Goal: Task Accomplishment & Management: Manage account settings

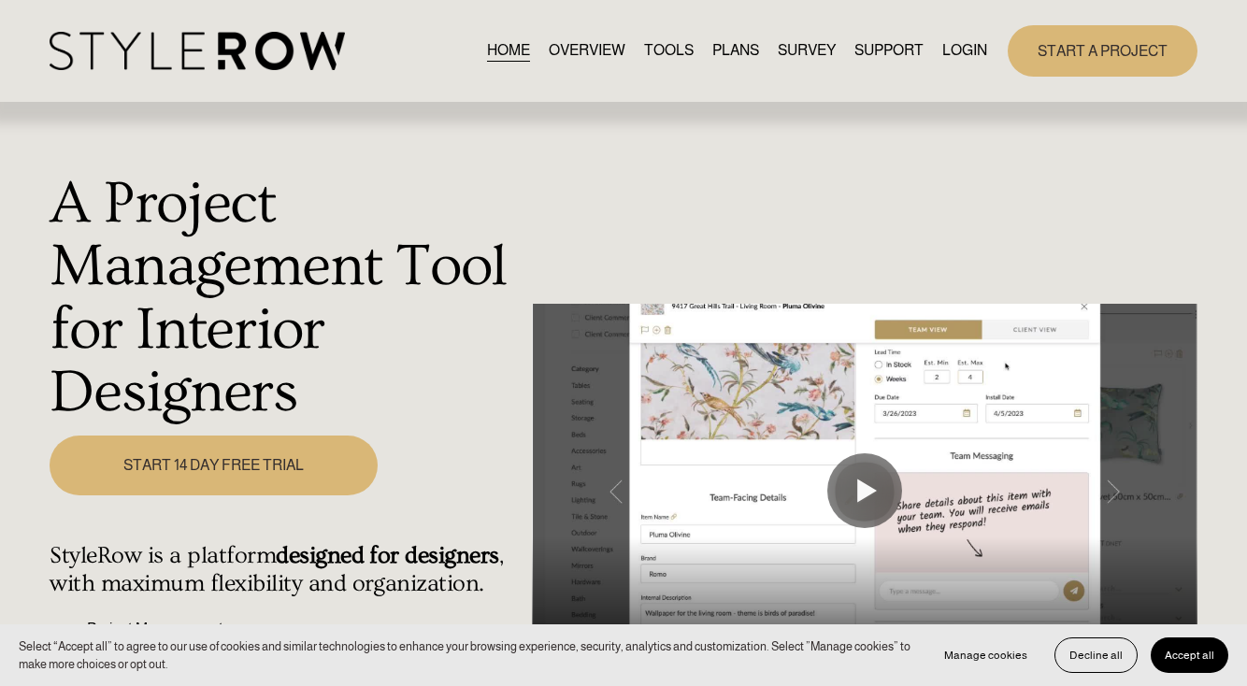
click at [976, 54] on link "LOGIN" at bounding box center [964, 50] width 45 height 25
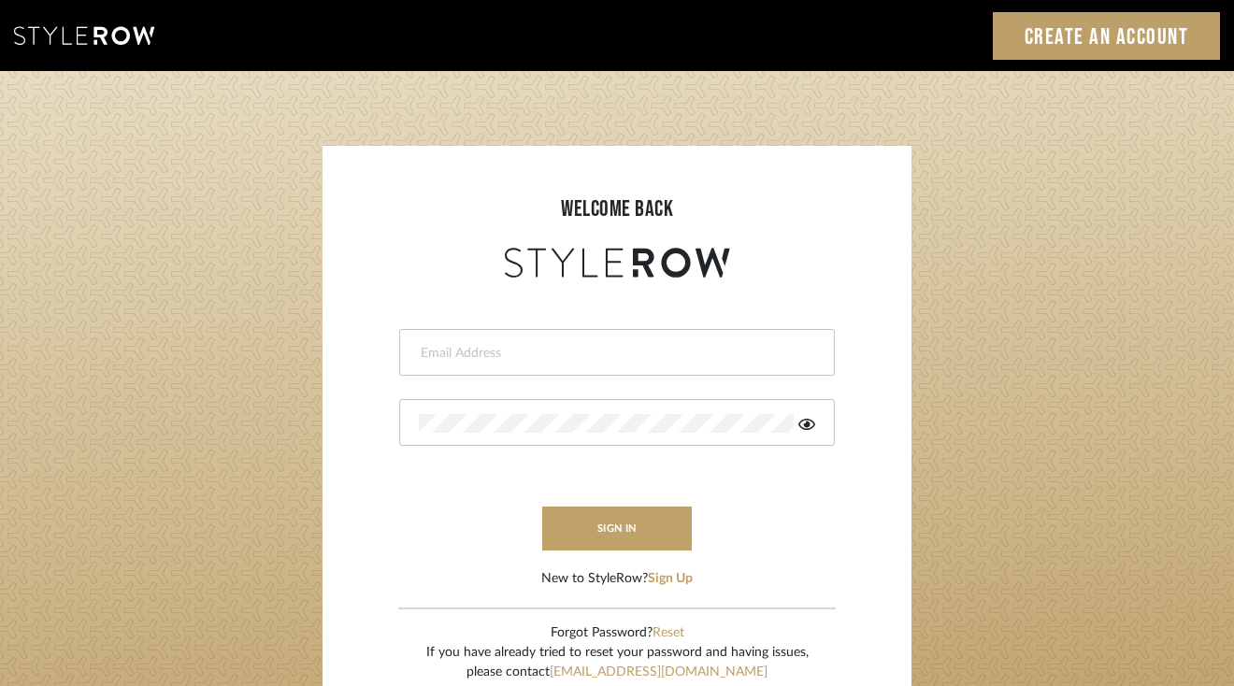
click at [627, 365] on div at bounding box center [617, 352] width 436 height 47
type input "acarr@annecarrdesign.com"
click at [625, 361] on input "acarr@annecarrdesign.com" at bounding box center [615, 353] width 392 height 19
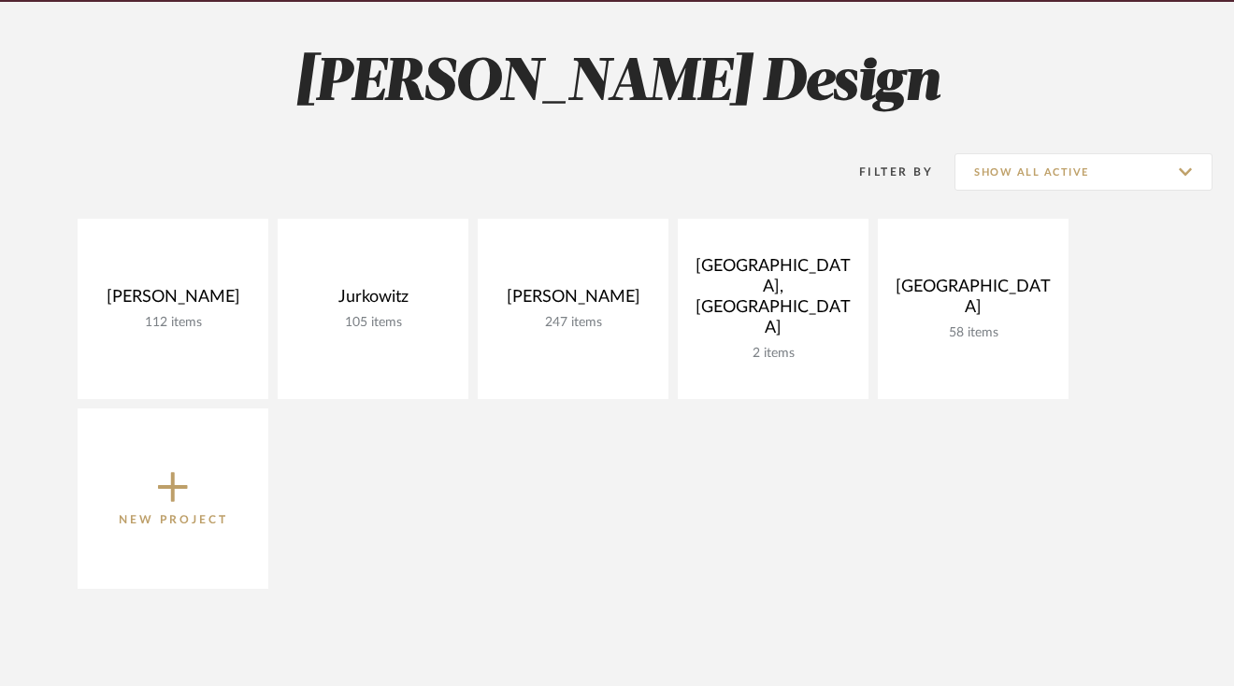
scroll to position [251, 0]
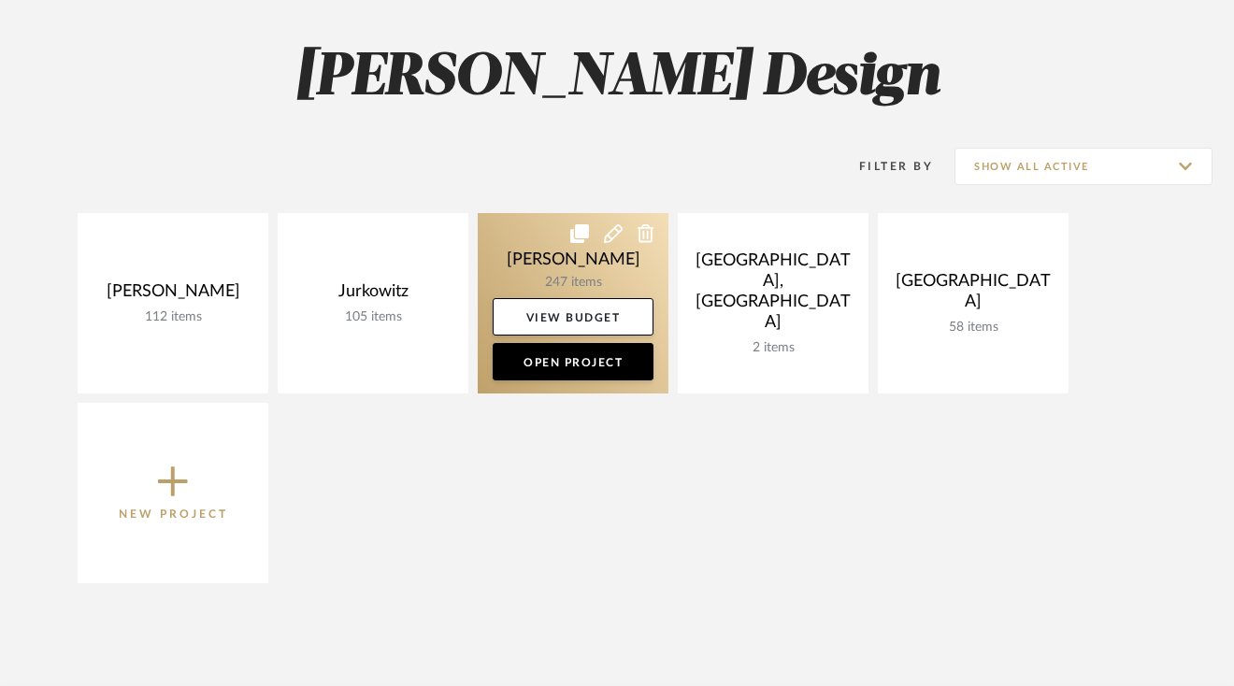
click at [583, 251] on link at bounding box center [573, 303] width 191 height 180
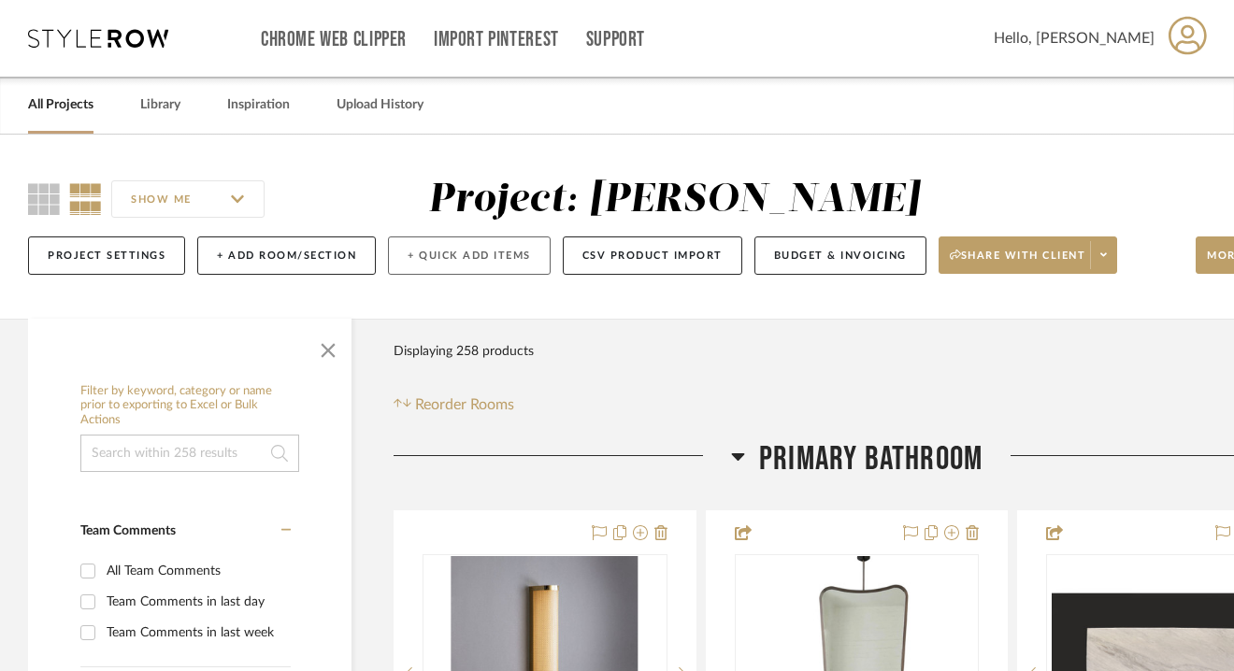
click at [477, 260] on button "+ Quick Add Items" at bounding box center [469, 255] width 163 height 38
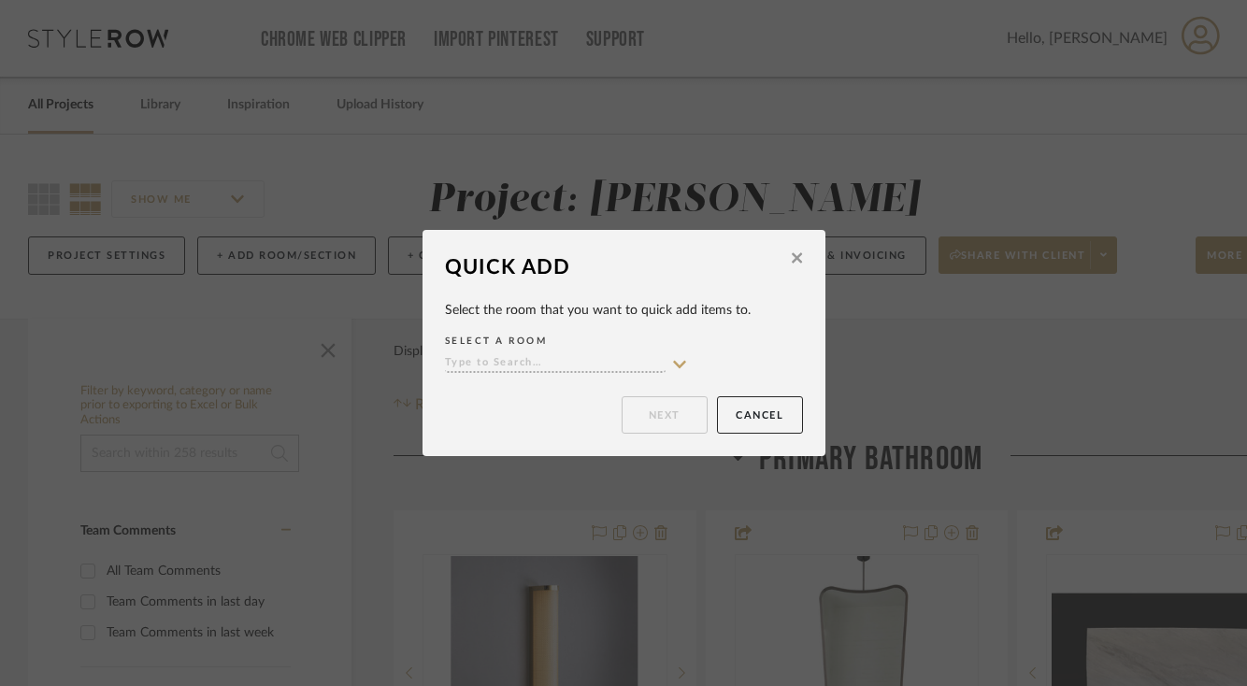
click at [505, 358] on input at bounding box center [555, 364] width 221 height 18
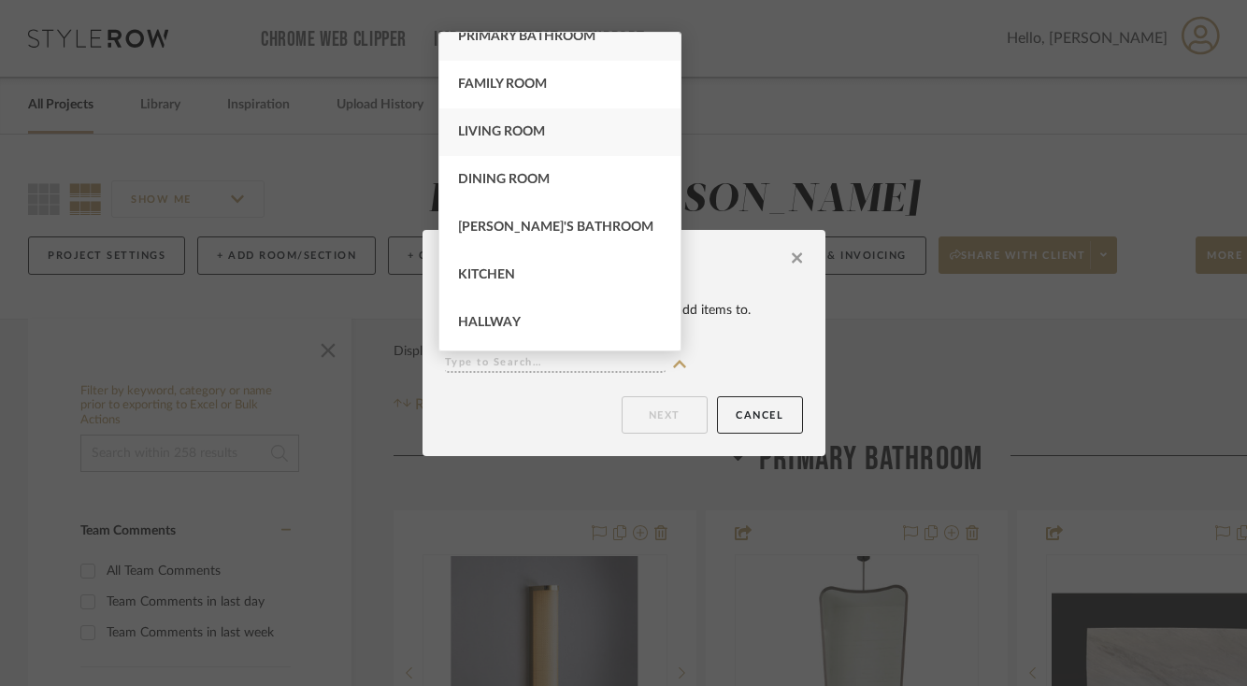
scroll to position [34, 0]
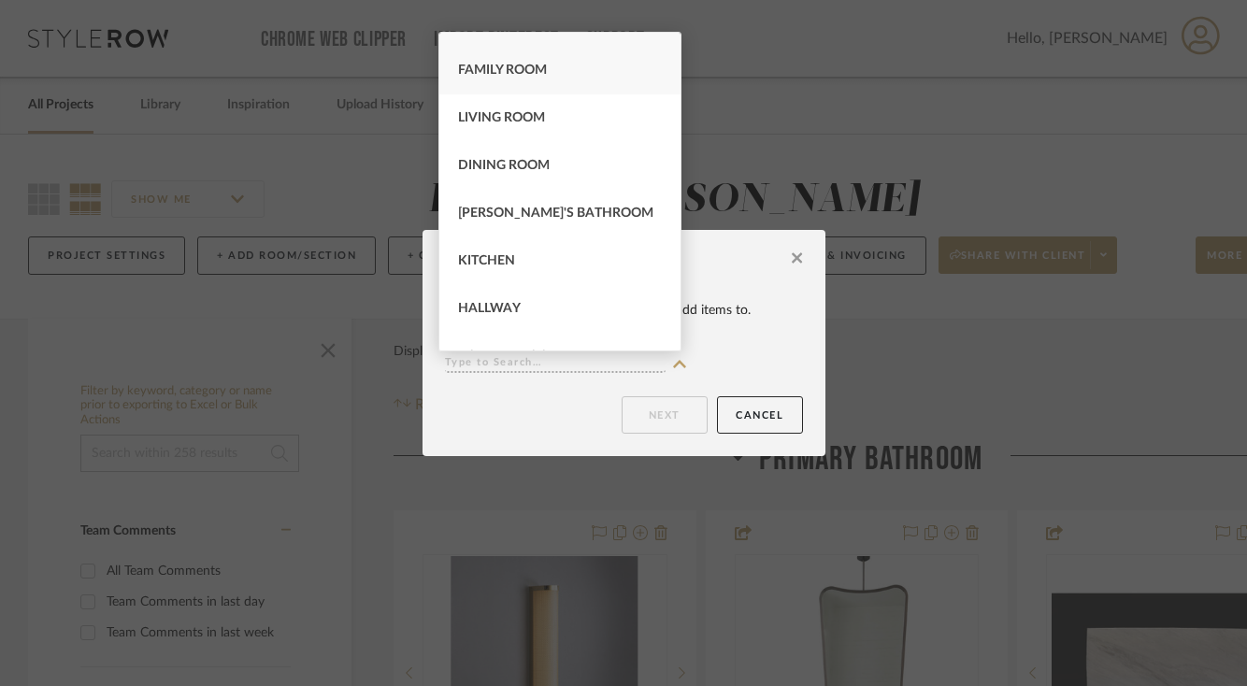
click at [553, 75] on div "Family Room" at bounding box center [559, 71] width 241 height 48
type input "Family Room"
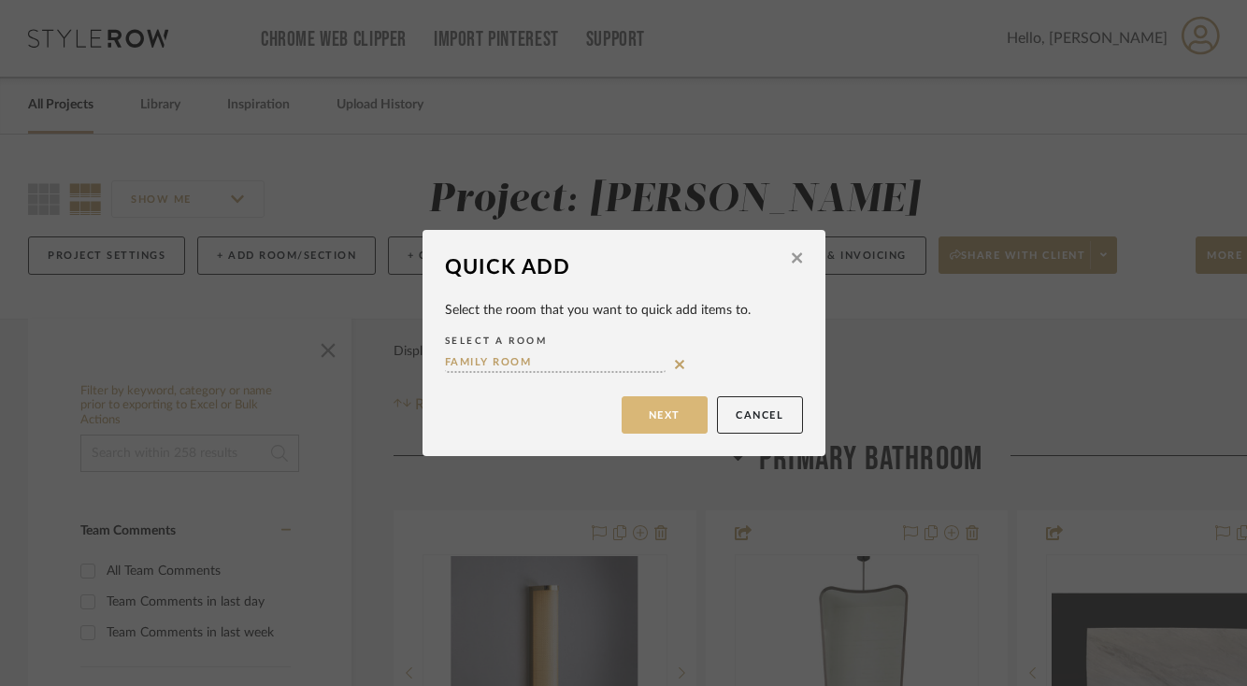
click at [678, 424] on button "Next" at bounding box center [665, 414] width 86 height 37
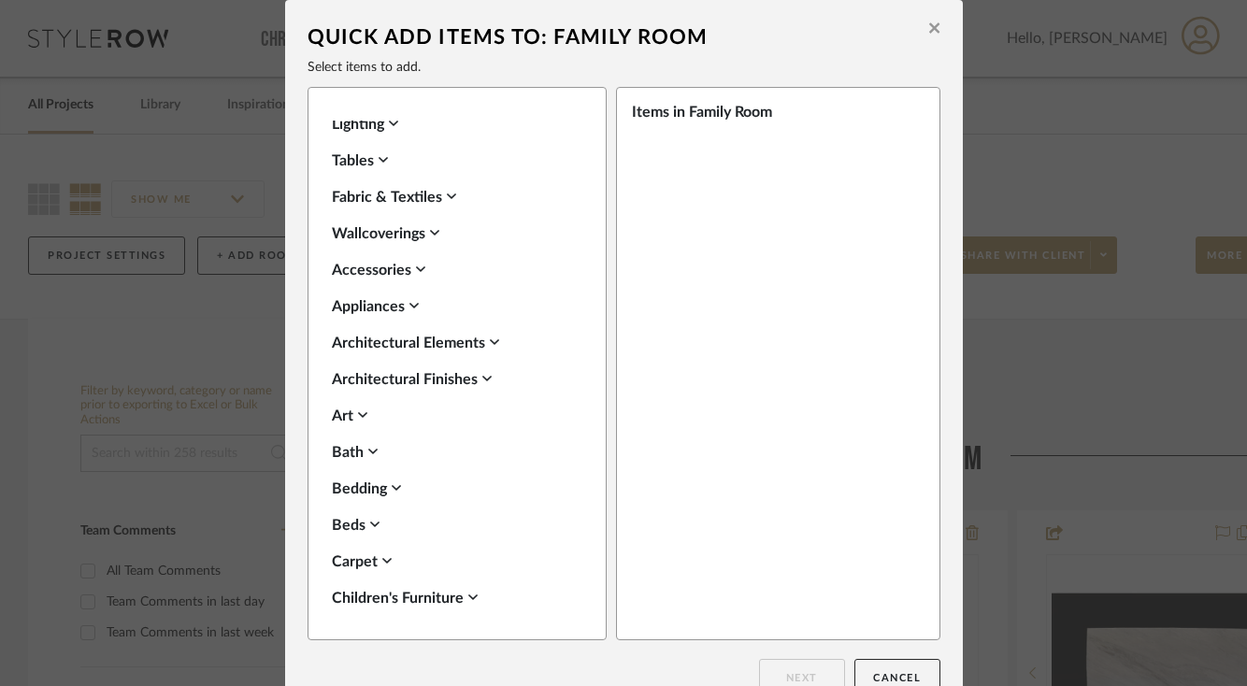
scroll to position [52, 0]
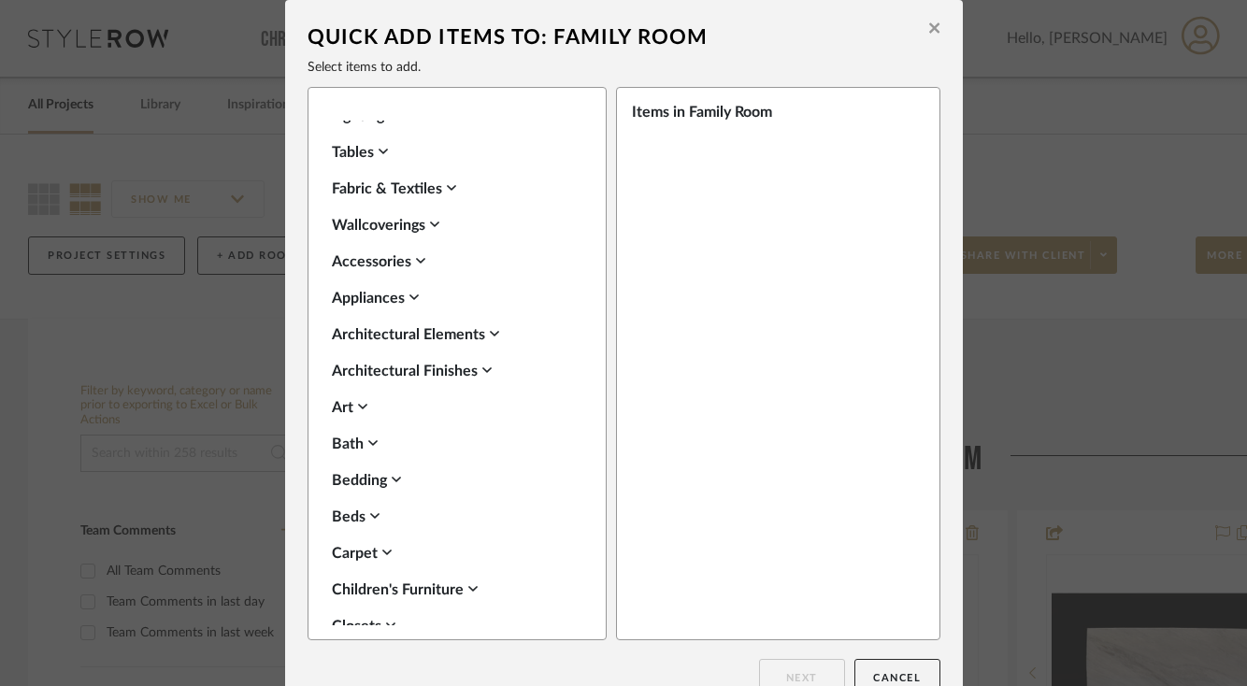
click at [367, 552] on div "Carpet" at bounding box center [452, 553] width 241 height 22
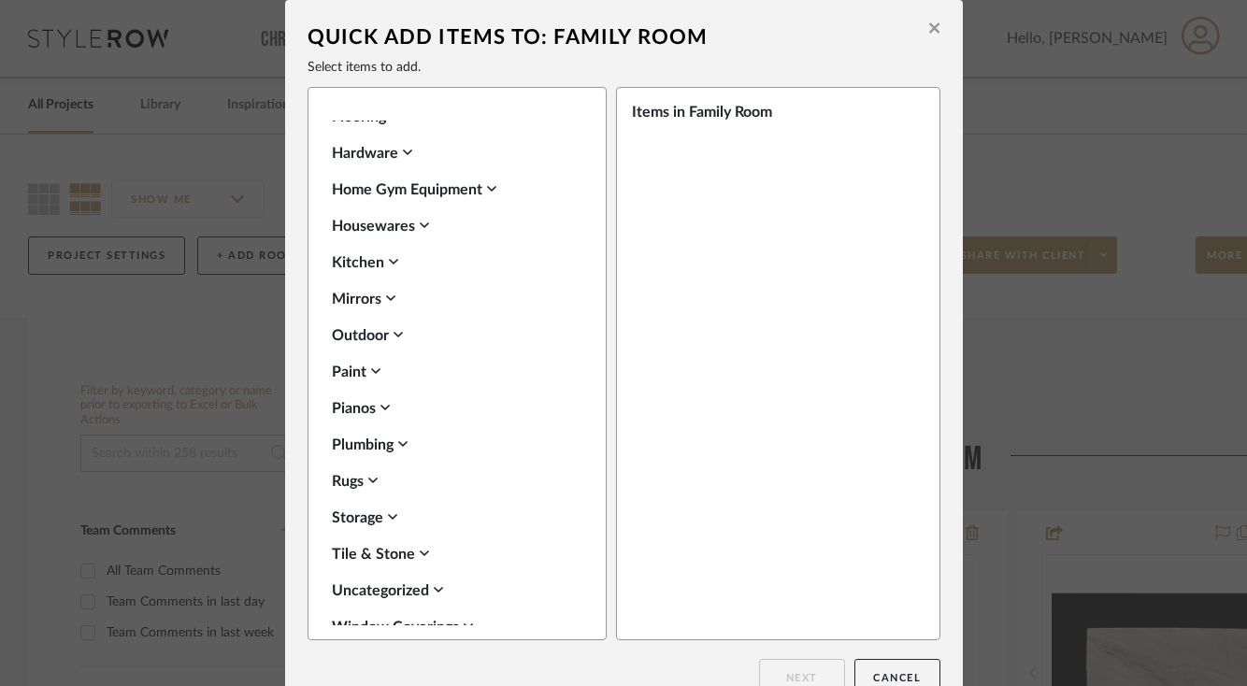
scroll to position [723, 0]
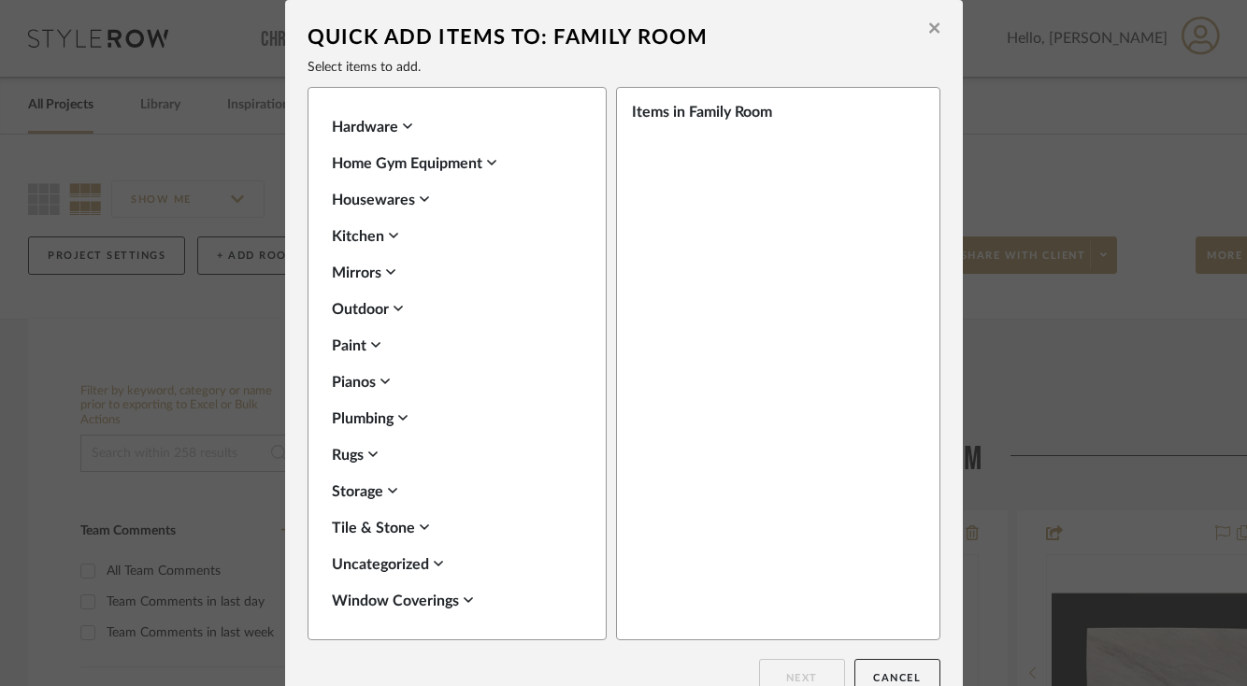
click at [343, 463] on div "Rugs" at bounding box center [452, 455] width 241 height 22
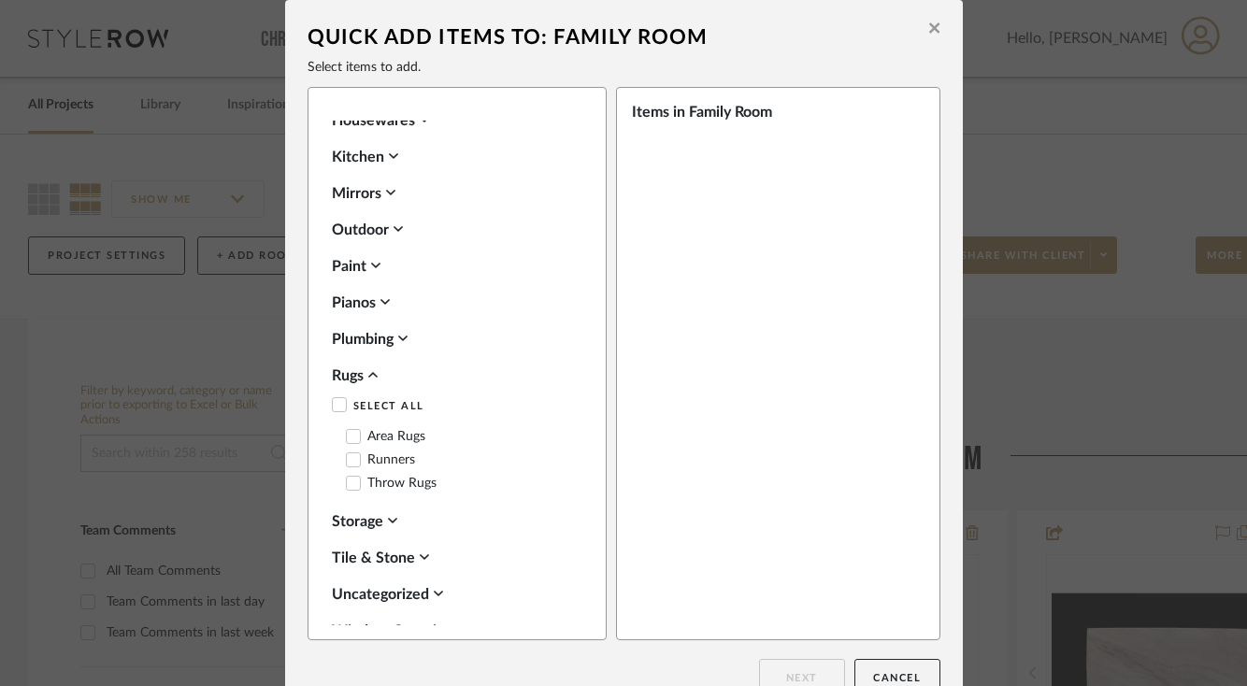
scroll to position [828, 0]
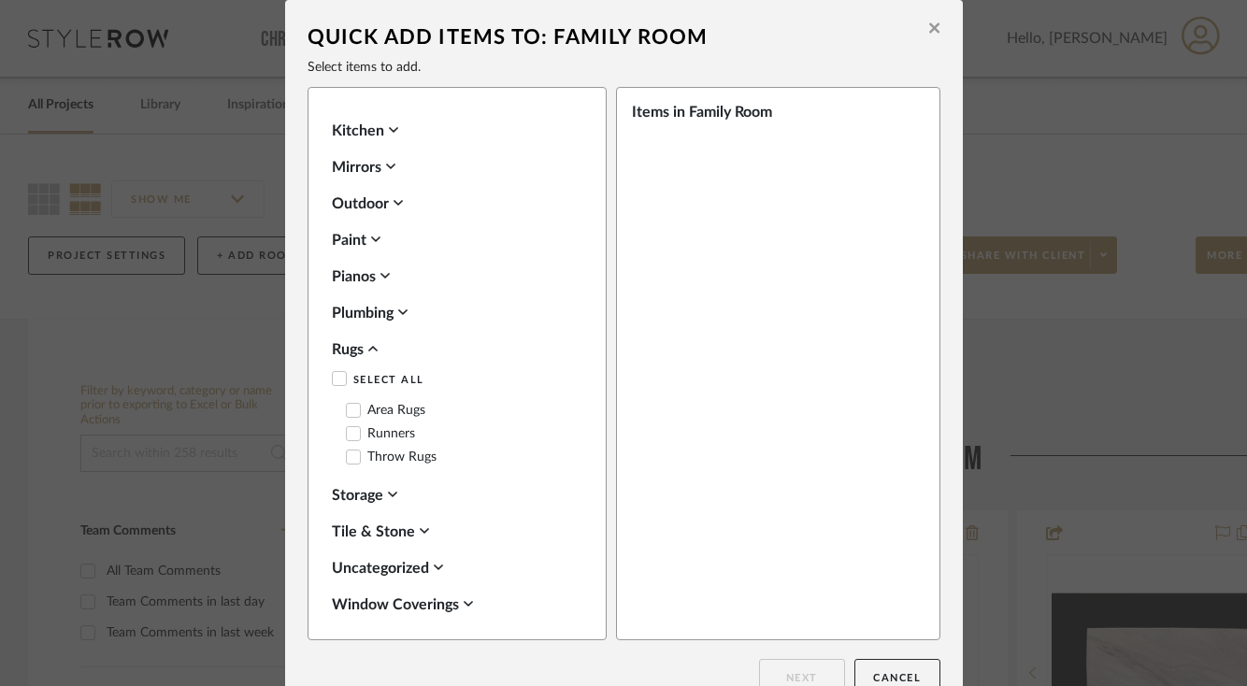
click at [357, 407] on label "Area Rugs" at bounding box center [385, 411] width 79 height 16
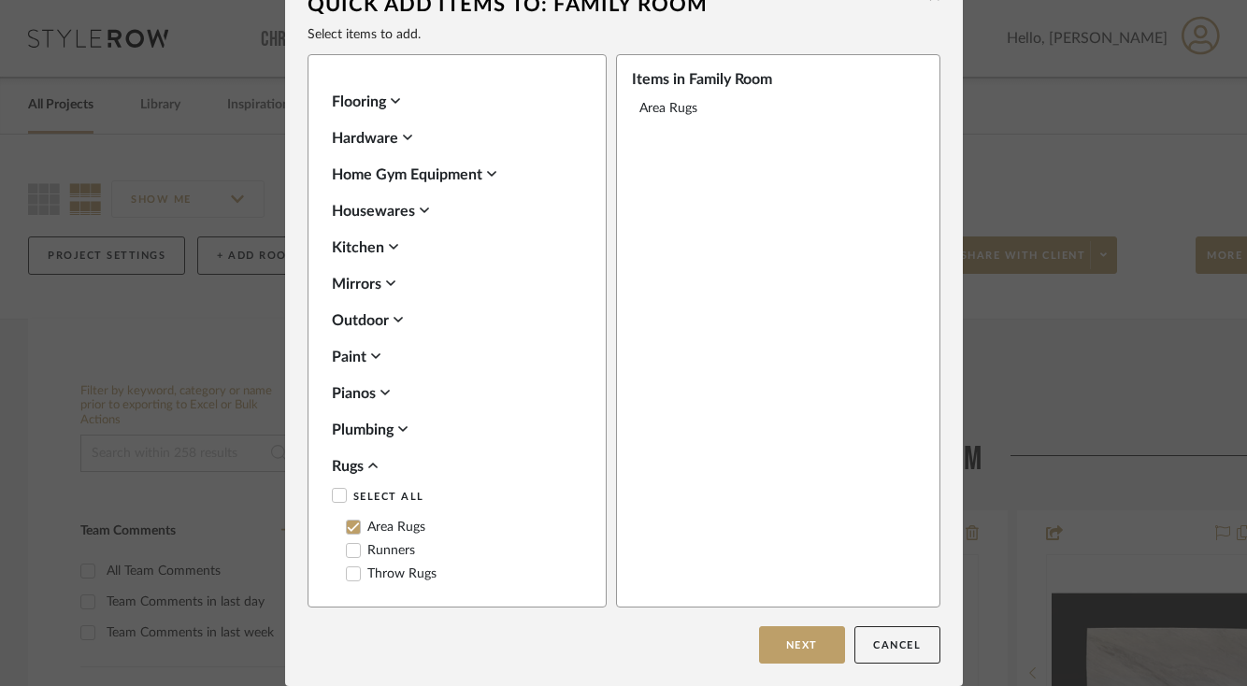
scroll to position [786, 0]
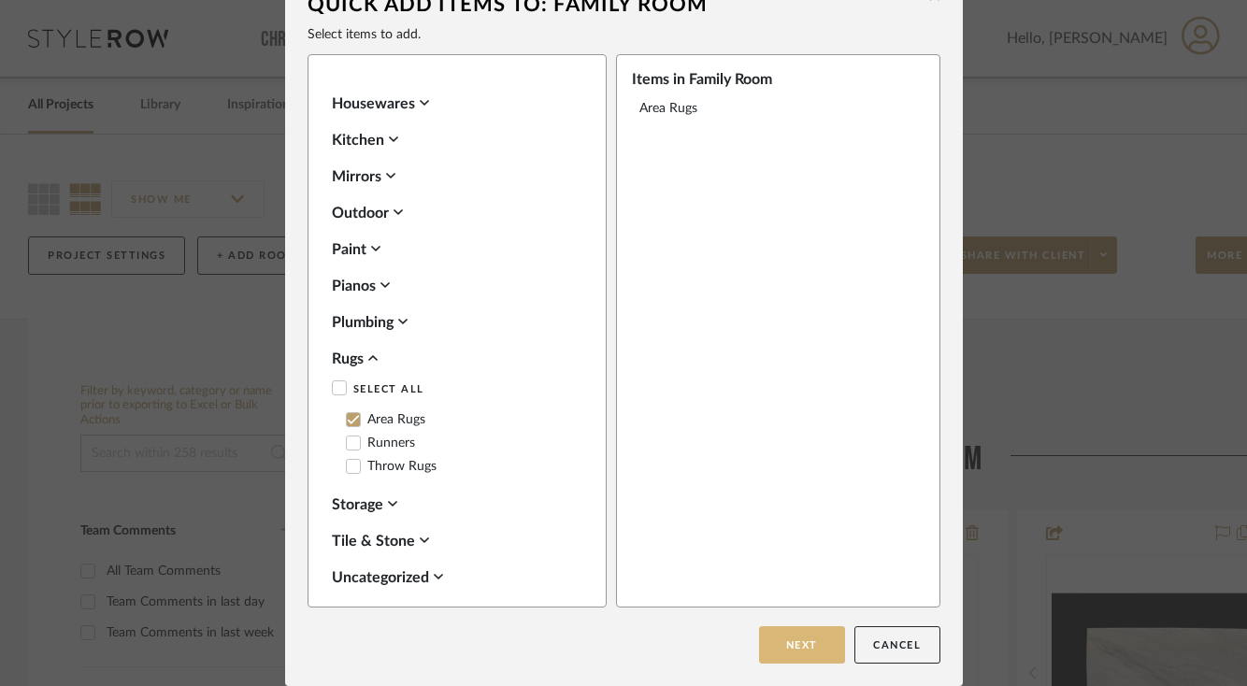
click at [819, 652] on button "Next" at bounding box center [802, 644] width 86 height 37
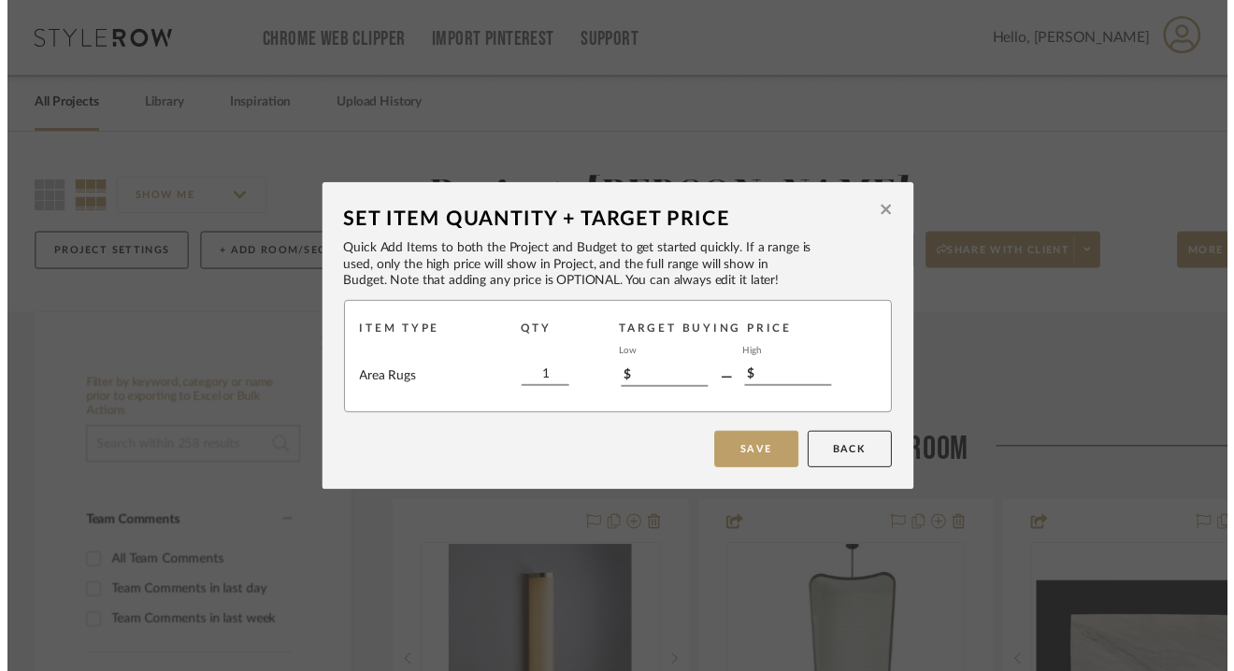
scroll to position [0, 0]
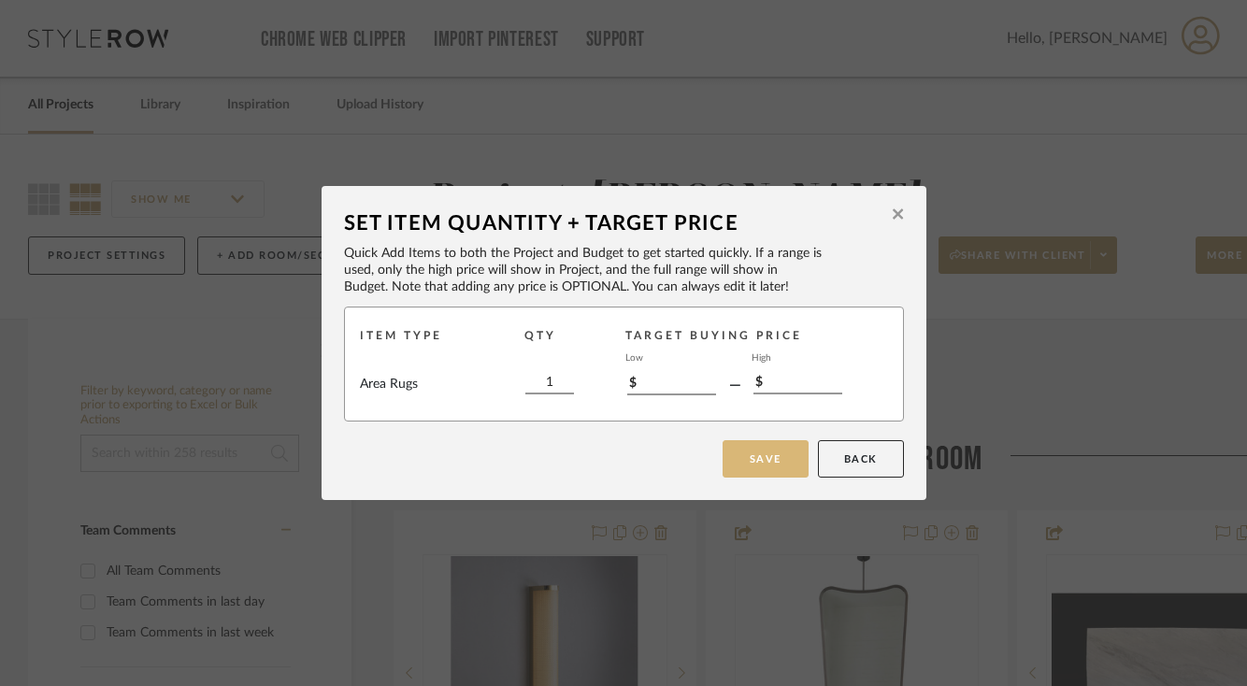
click at [759, 457] on button "Save" at bounding box center [766, 458] width 86 height 37
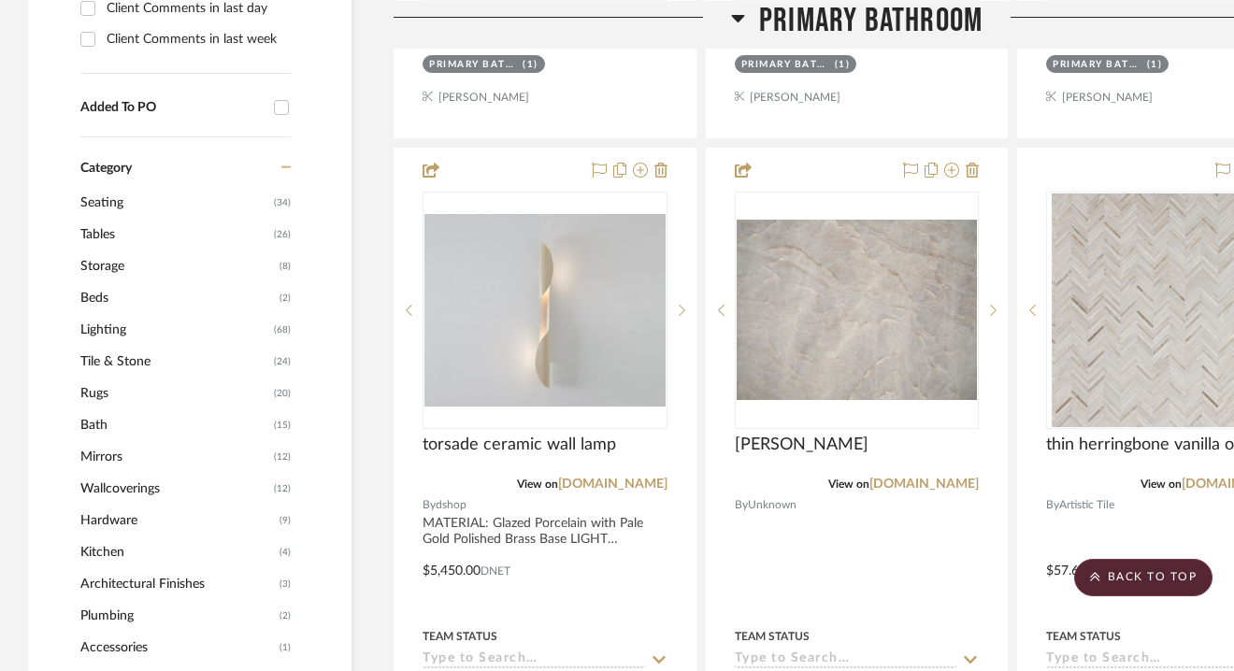
scroll to position [1193, 0]
click at [281, 393] on span "(20)" at bounding box center [282, 393] width 17 height 30
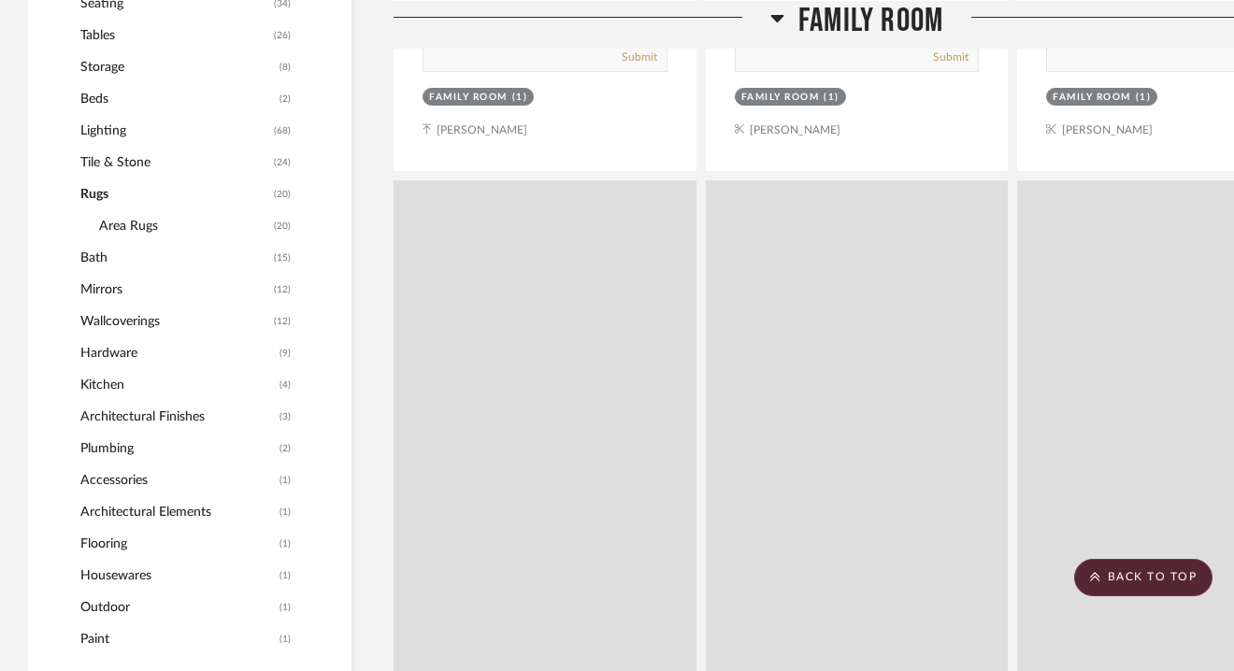
scroll to position [995, 0]
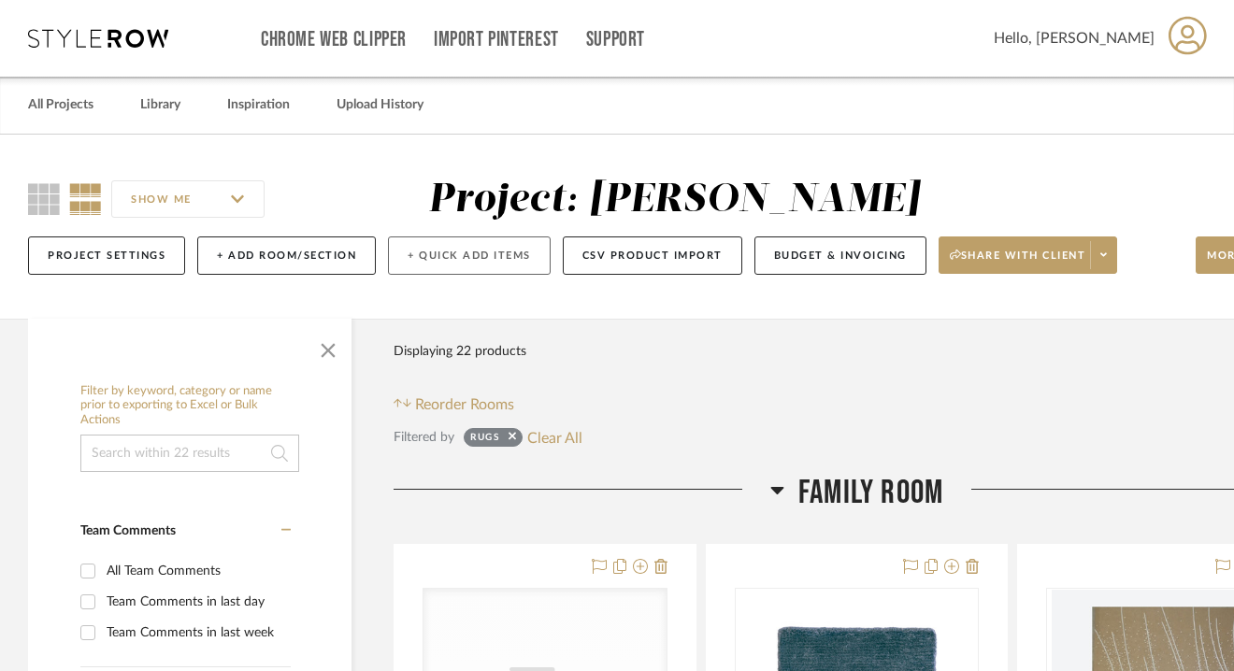
click at [474, 252] on button "+ Quick Add Items" at bounding box center [469, 255] width 163 height 38
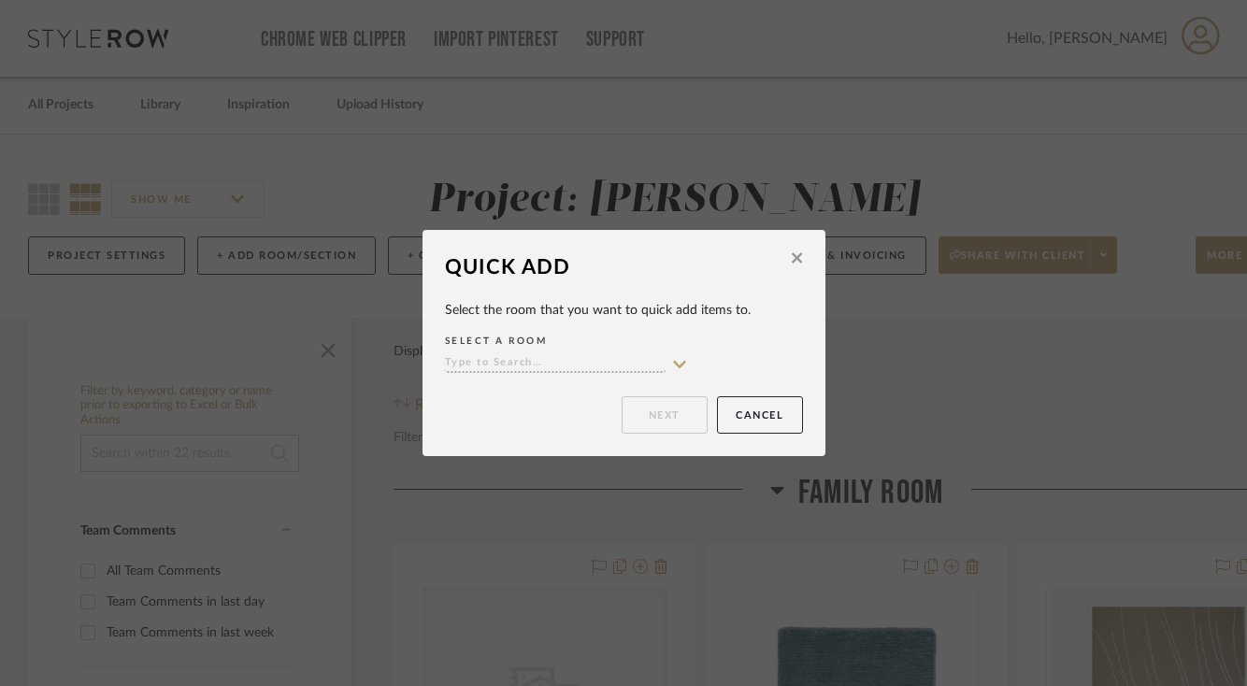
click at [554, 362] on input at bounding box center [555, 364] width 221 height 18
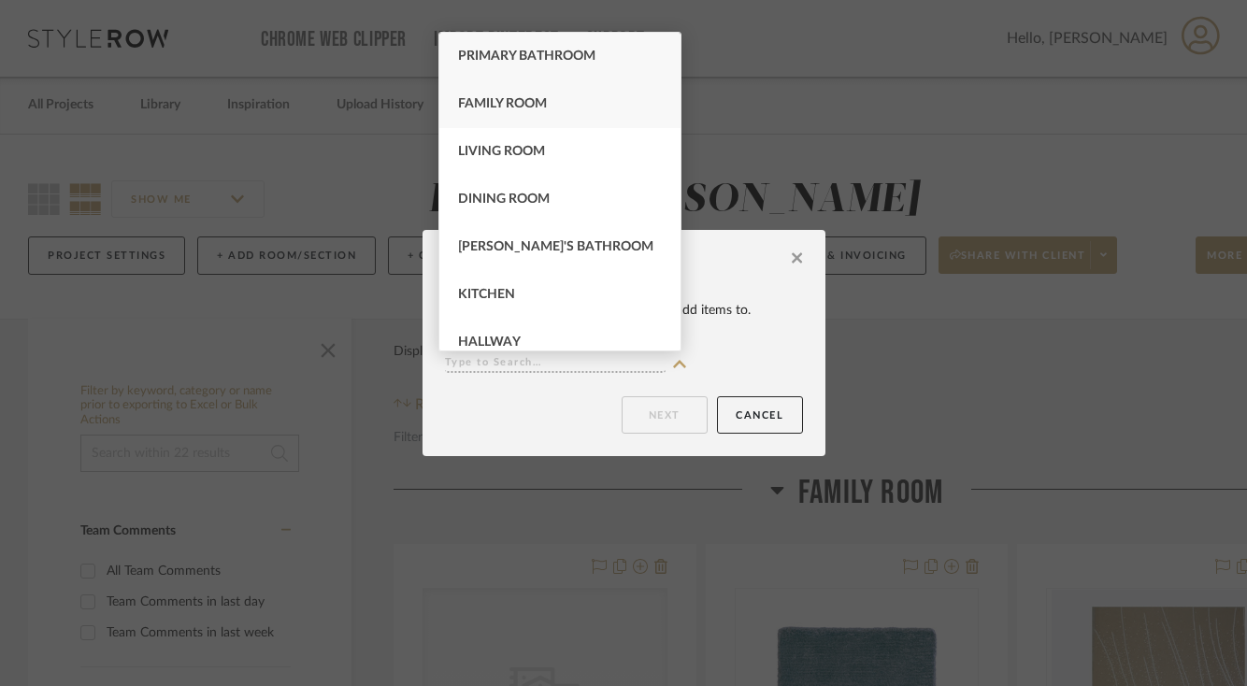
click at [568, 110] on div "Family Room" at bounding box center [559, 104] width 241 height 48
type input "Family Room"
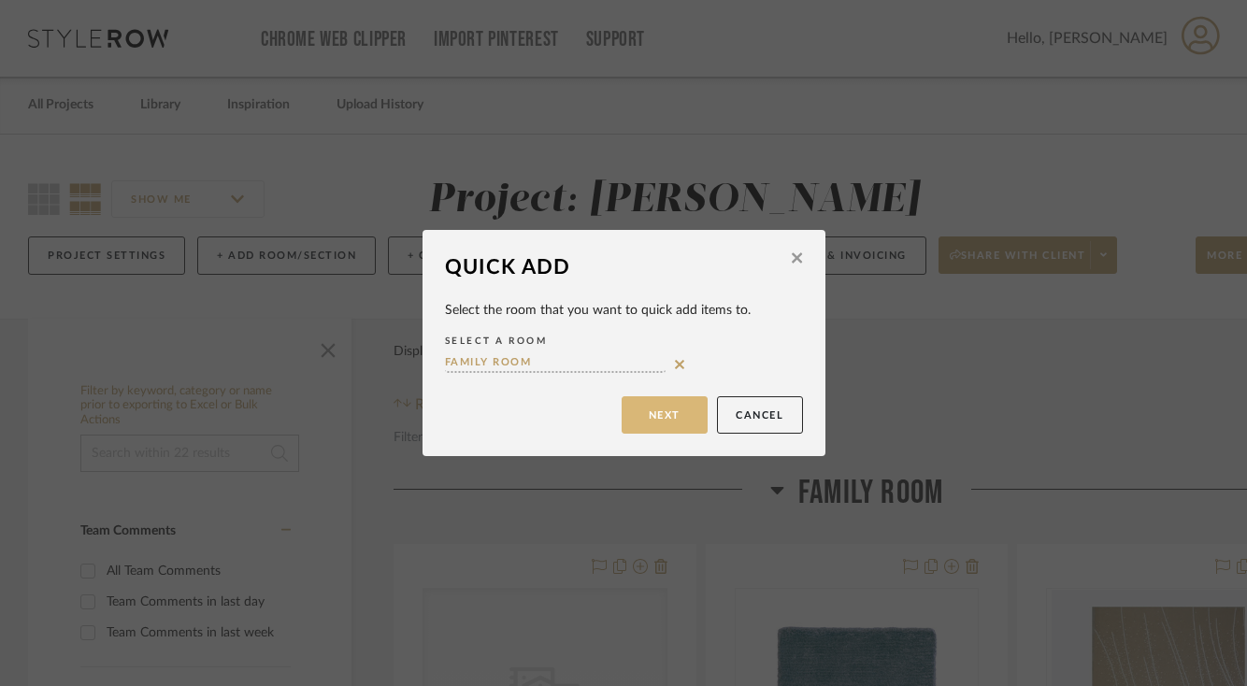
click at [662, 429] on button "Next" at bounding box center [665, 414] width 86 height 37
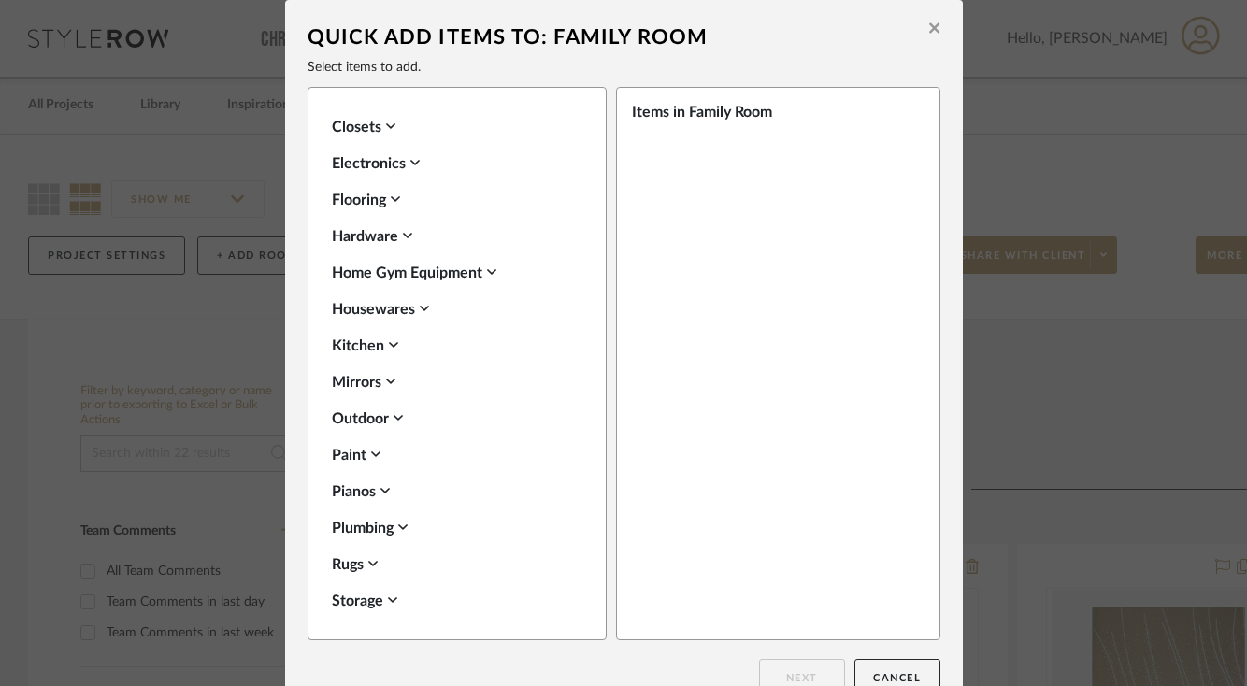
scroll to position [662, 0]
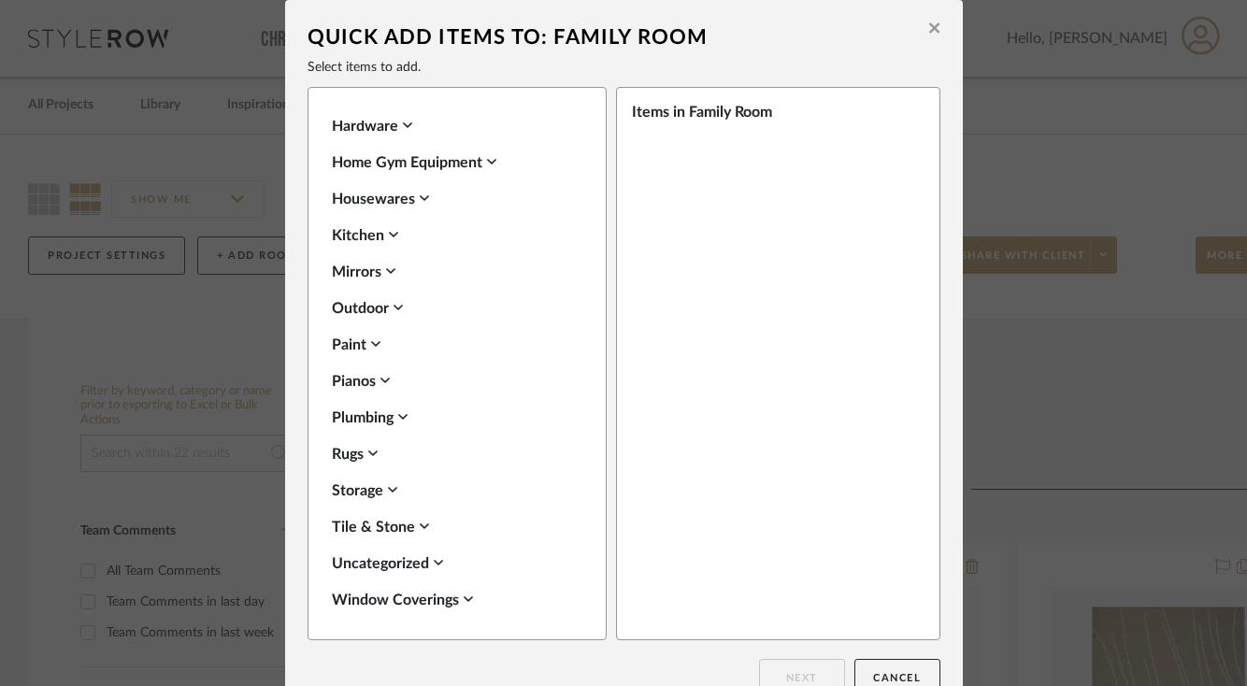
click at [353, 466] on div "Seating Lighting Tables Fabric & Textiles Wallcoverings Accessories Appliances …" at bounding box center [464, 373] width 265 height 505
click at [357, 457] on div "Rugs" at bounding box center [452, 454] width 241 height 22
click at [378, 507] on label "Area Rugs" at bounding box center [385, 515] width 79 height 16
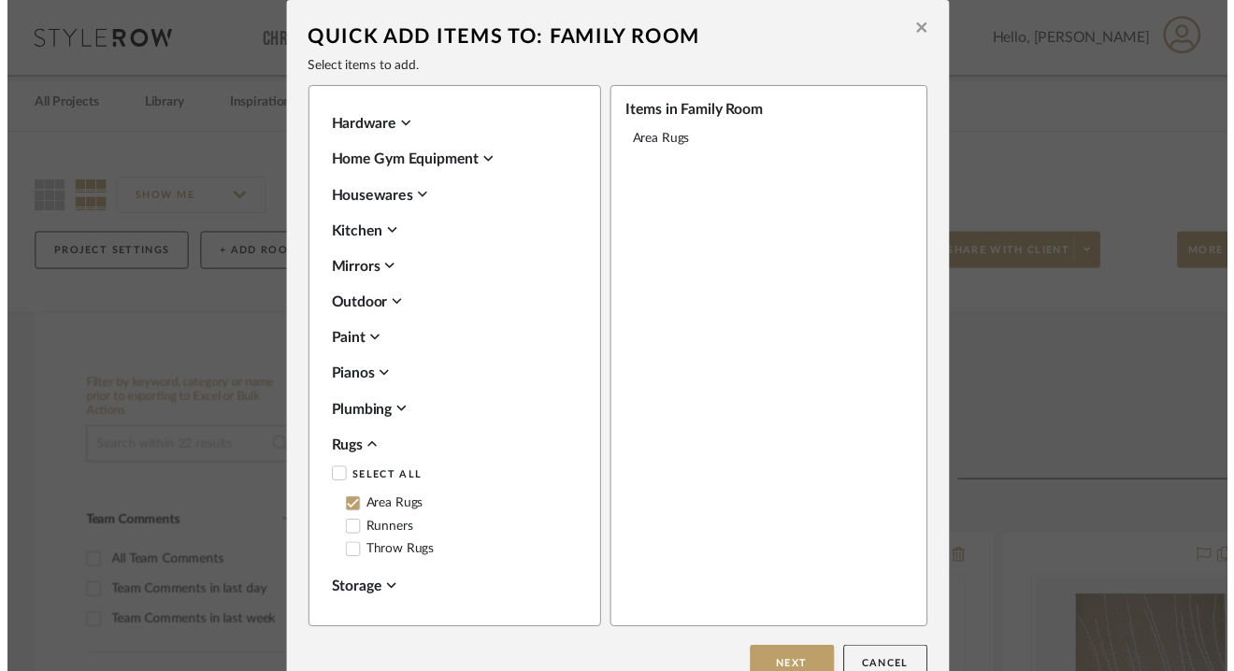
scroll to position [768, 0]
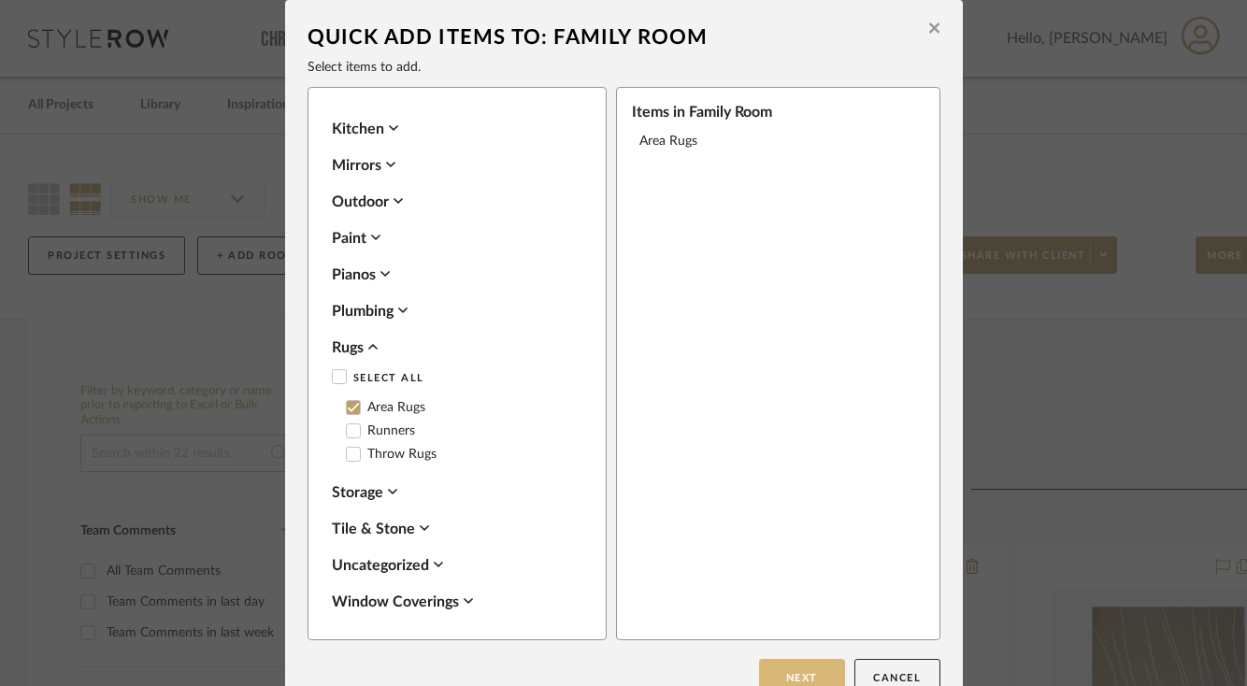
click at [790, 668] on button "Next" at bounding box center [802, 677] width 86 height 37
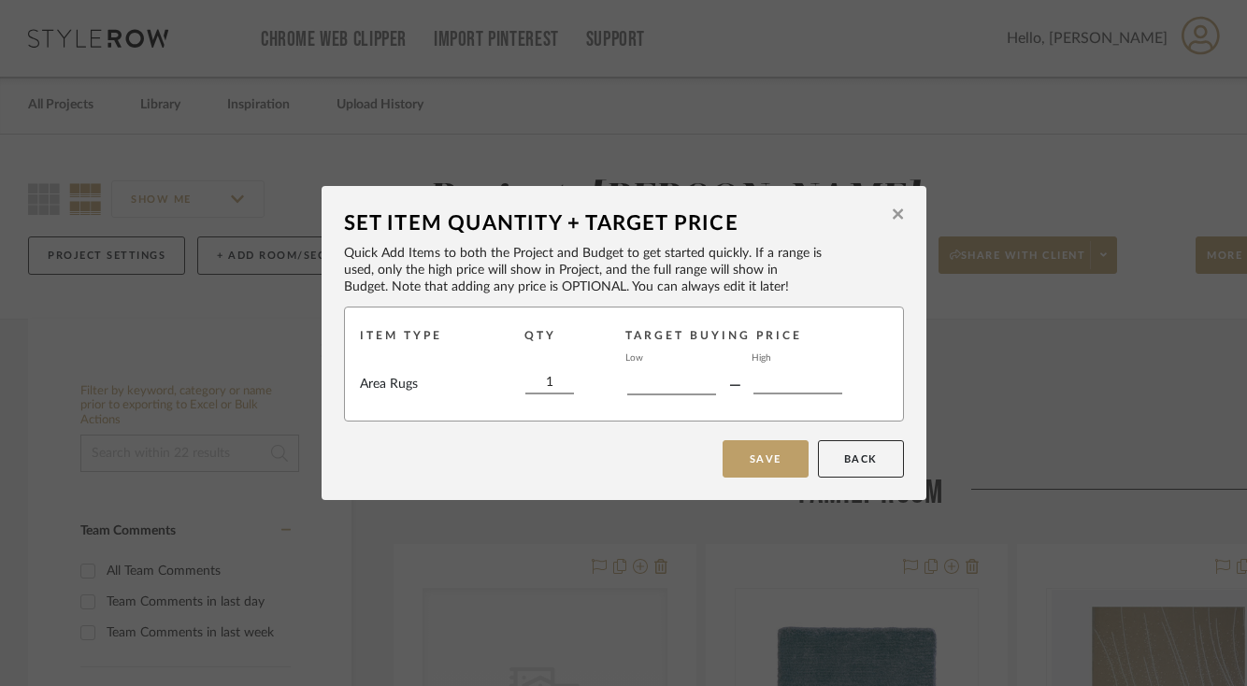
type input "$"
click at [667, 377] on input "$" at bounding box center [671, 385] width 89 height 21
click at [554, 440] on div "Save Back" at bounding box center [624, 458] width 560 height 37
click at [747, 452] on button "Save" at bounding box center [766, 458] width 86 height 37
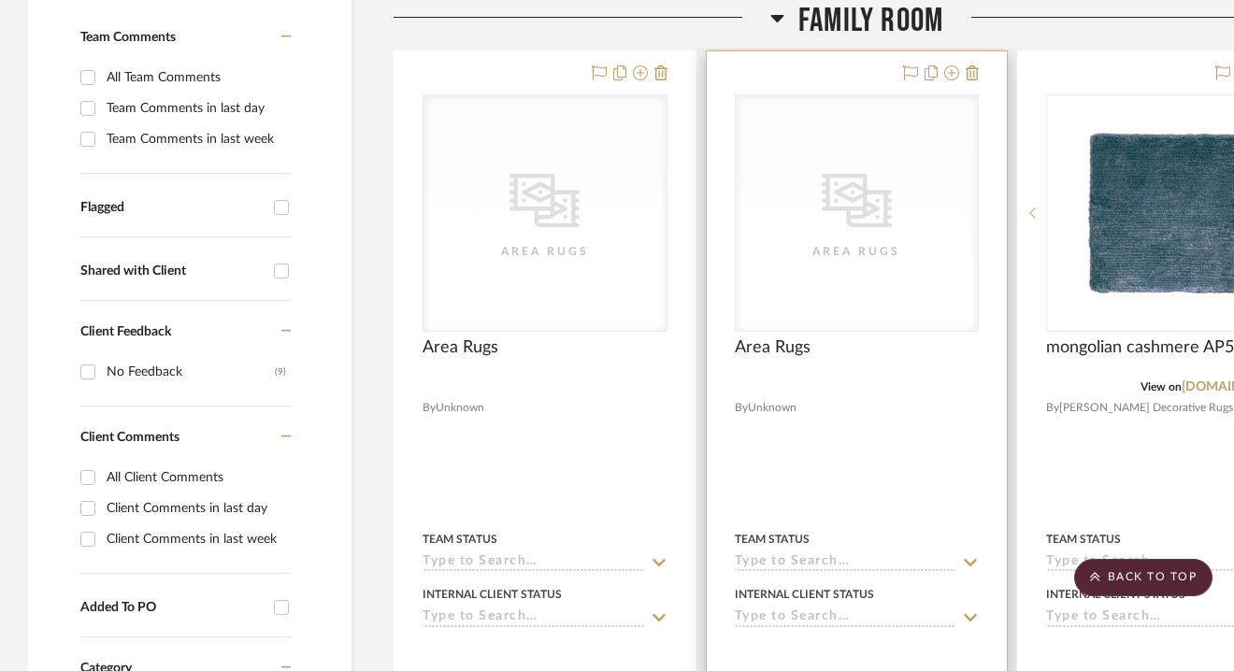
scroll to position [497, 0]
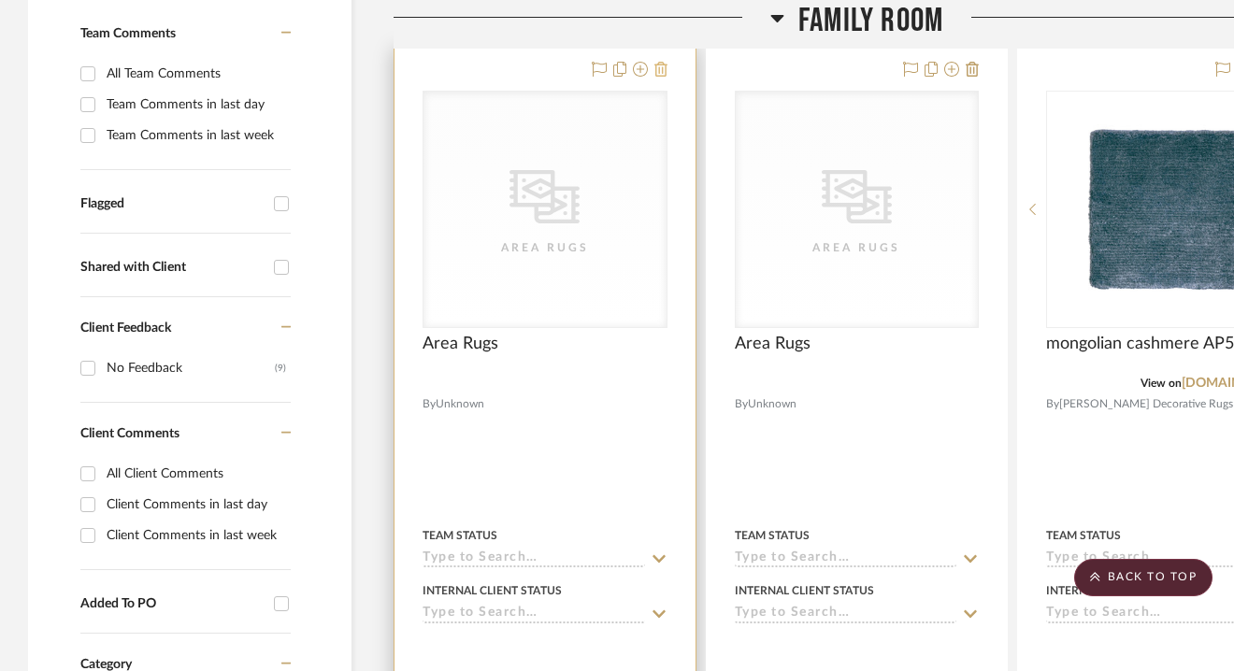
click at [660, 63] on icon at bounding box center [660, 69] width 13 height 15
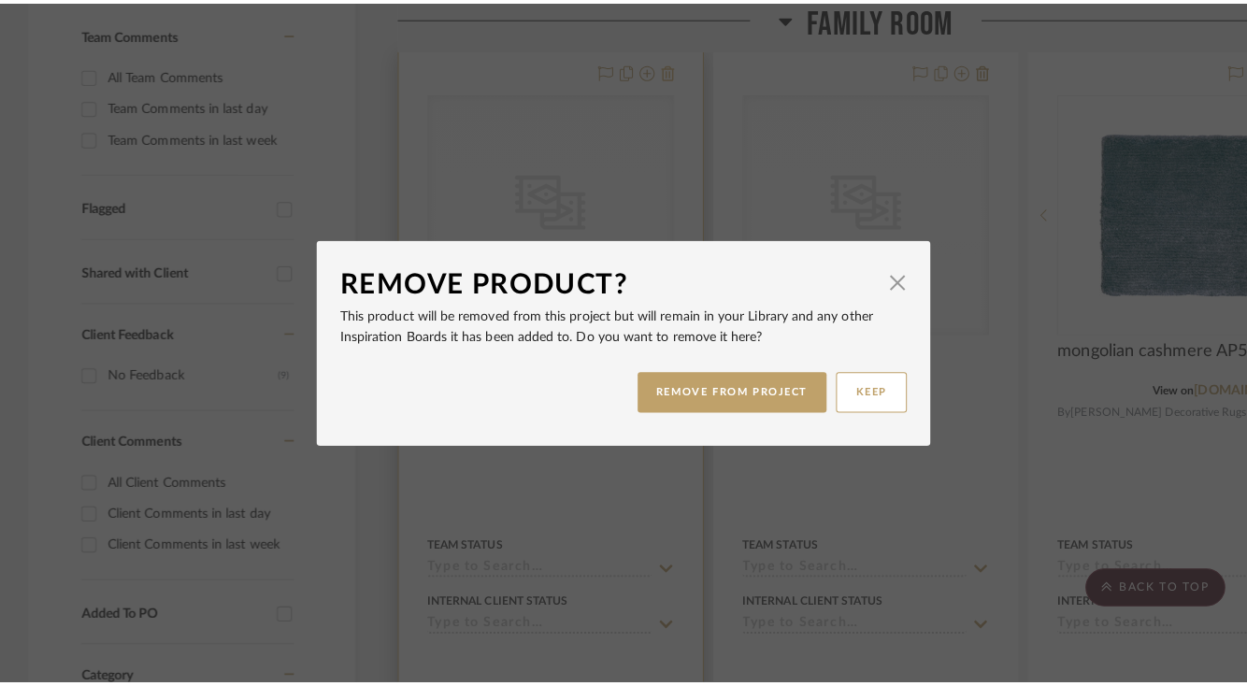
scroll to position [0, 0]
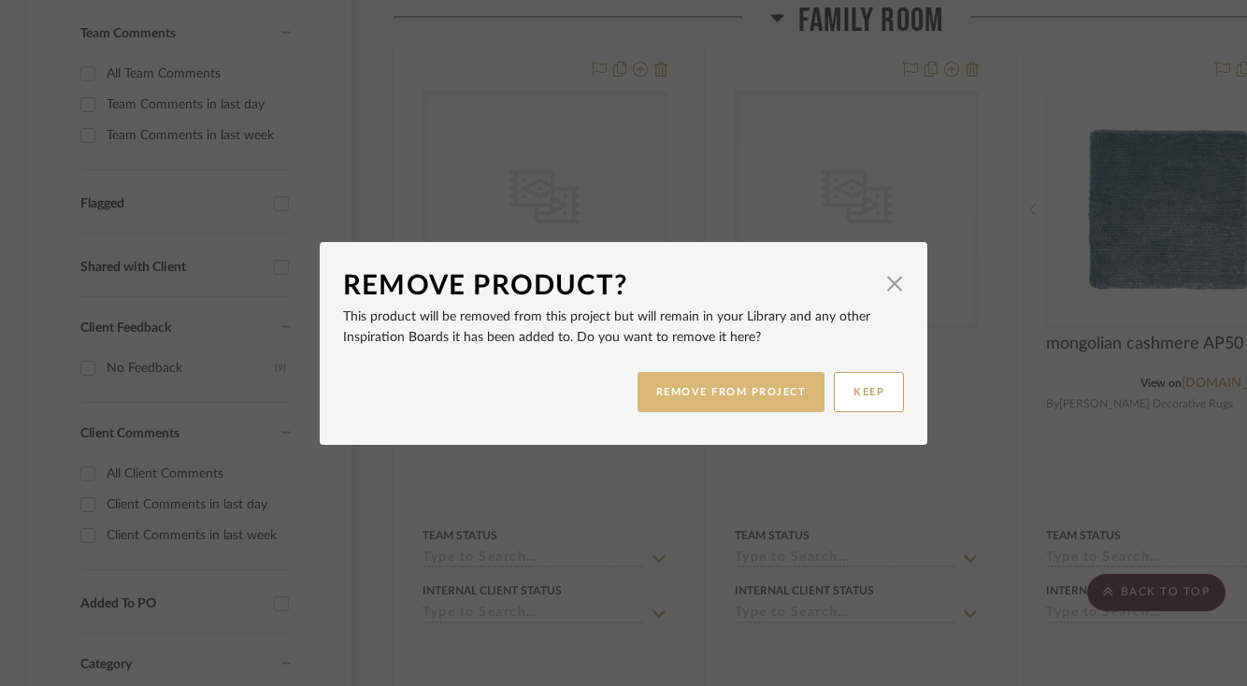
click at [701, 404] on button "REMOVE FROM PROJECT" at bounding box center [732, 392] width 188 height 40
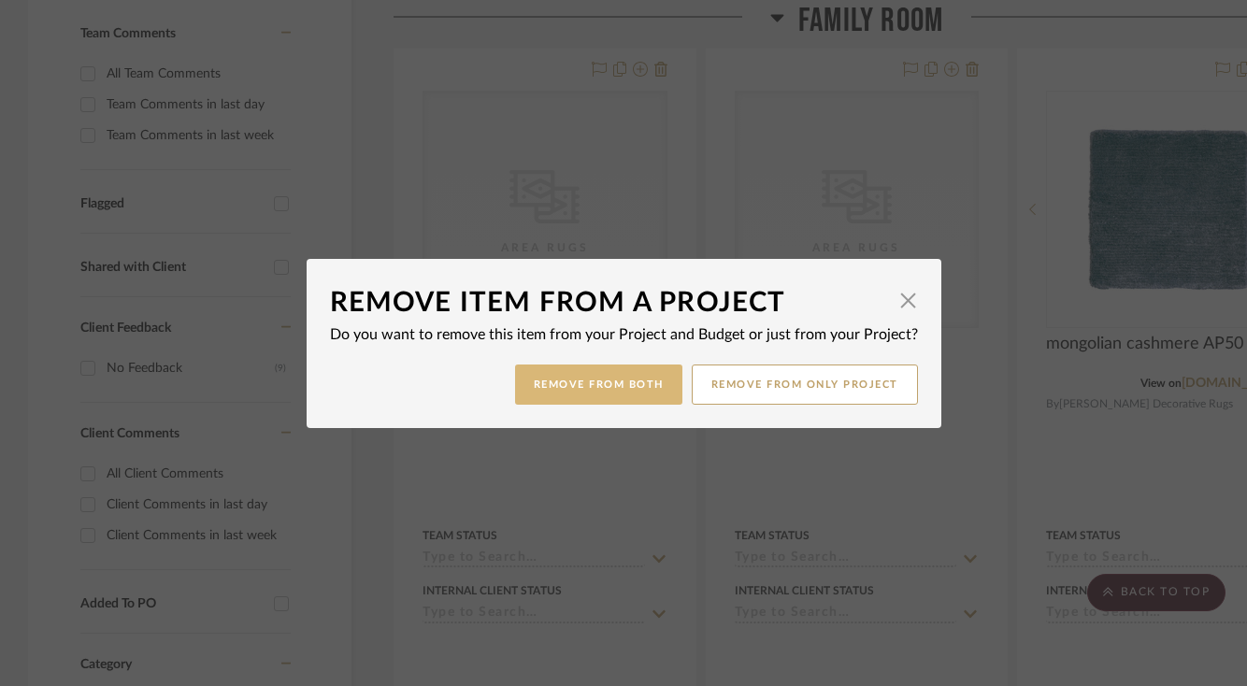
click at [629, 390] on button "Remove from Both" at bounding box center [598, 385] width 167 height 40
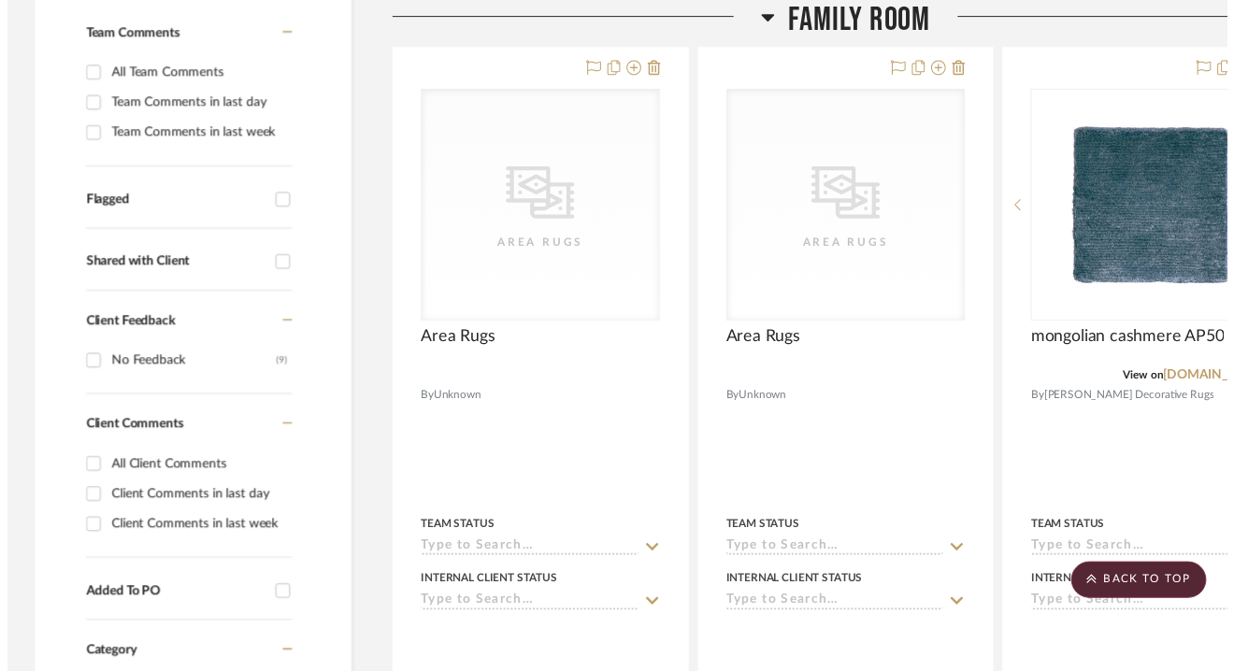
scroll to position [497, 0]
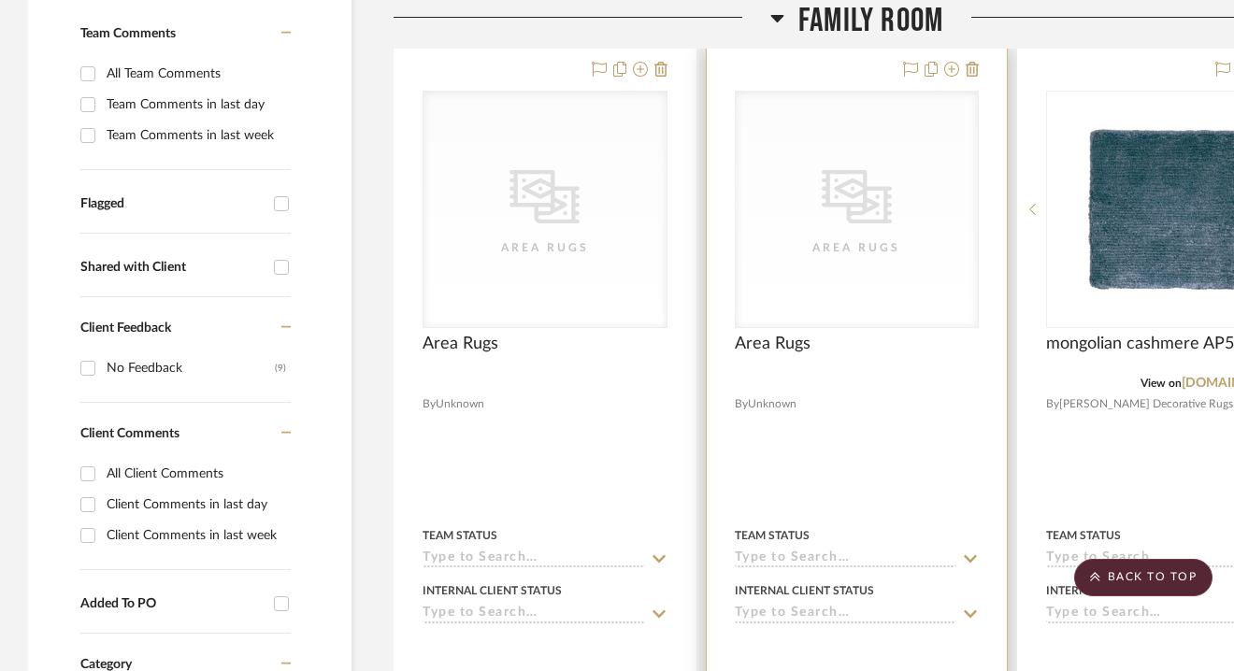
click at [856, 322] on div "CategoryIconRugs Created with Sketch. Area Rugs" at bounding box center [857, 210] width 243 height 236
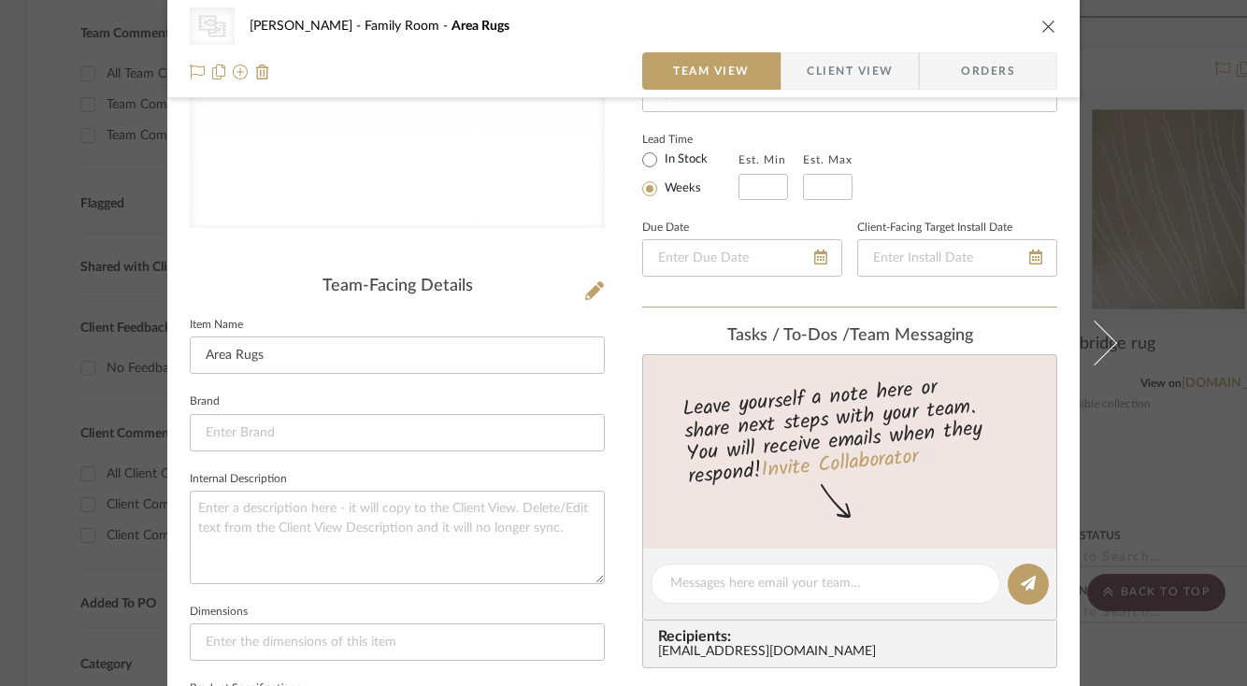
scroll to position [0, 0]
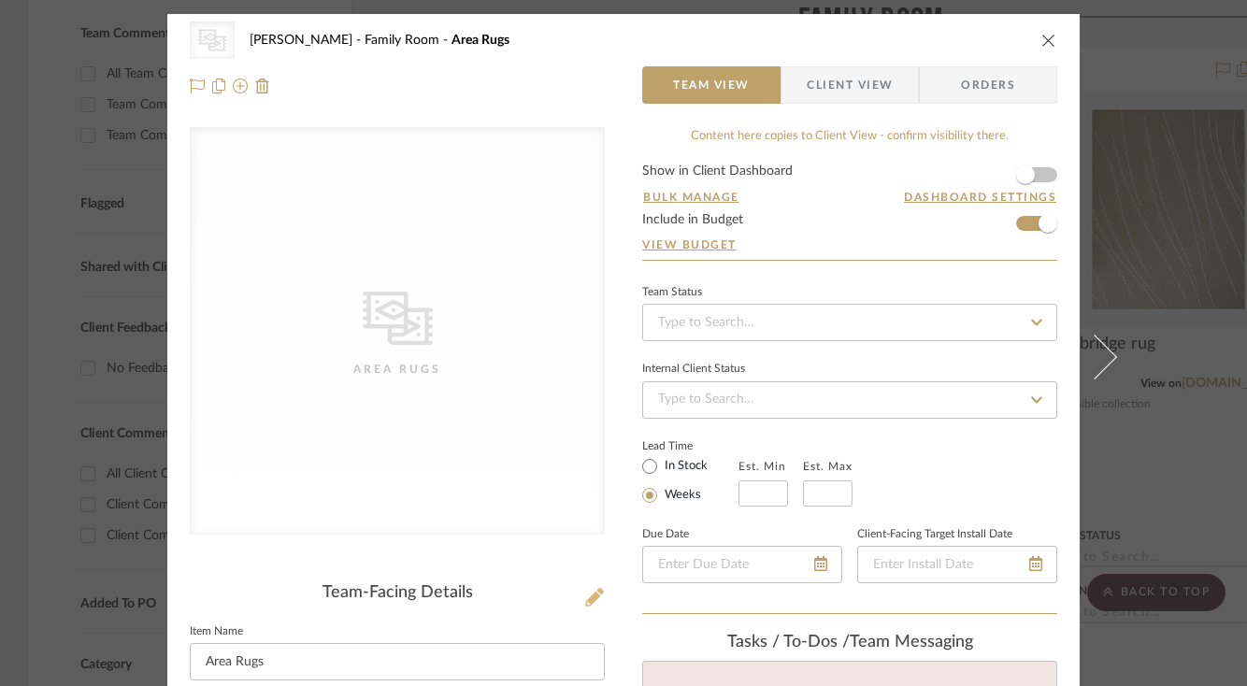
click at [587, 597] on icon at bounding box center [594, 597] width 19 height 19
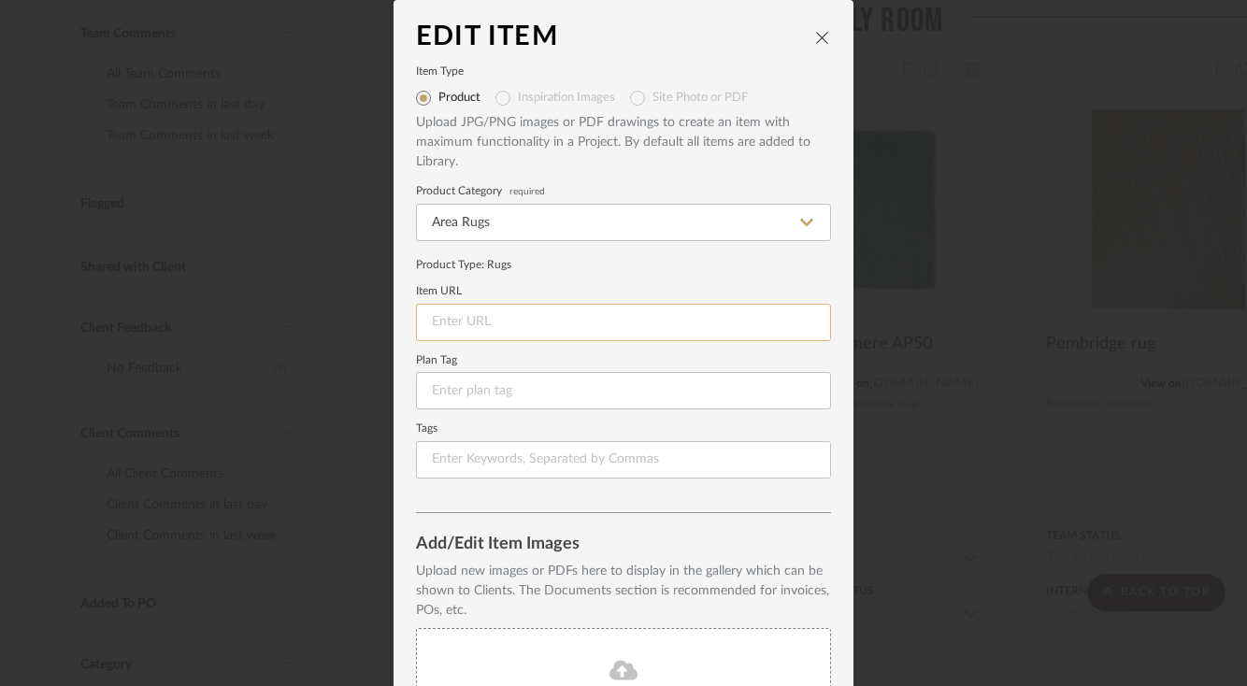
click at [535, 316] on input at bounding box center [623, 322] width 415 height 37
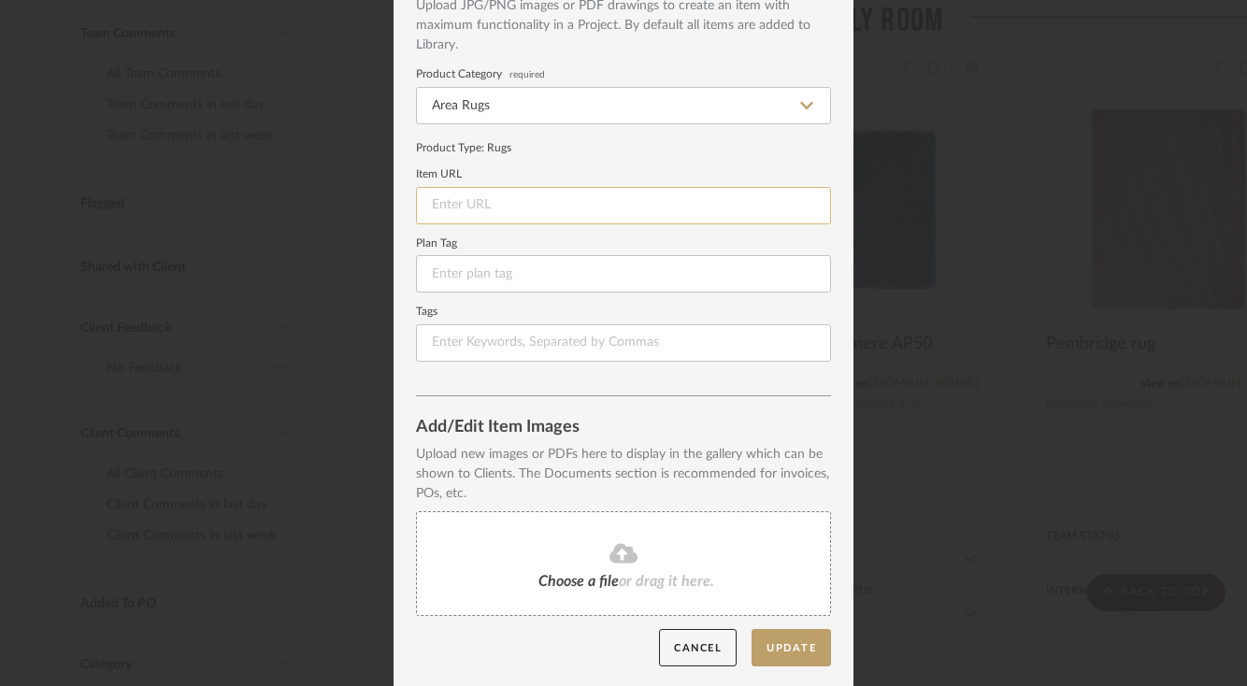
scroll to position [120, 0]
paste input "[URL][DOMAIN_NAME]"
type input "[URL][DOMAIN_NAME]"
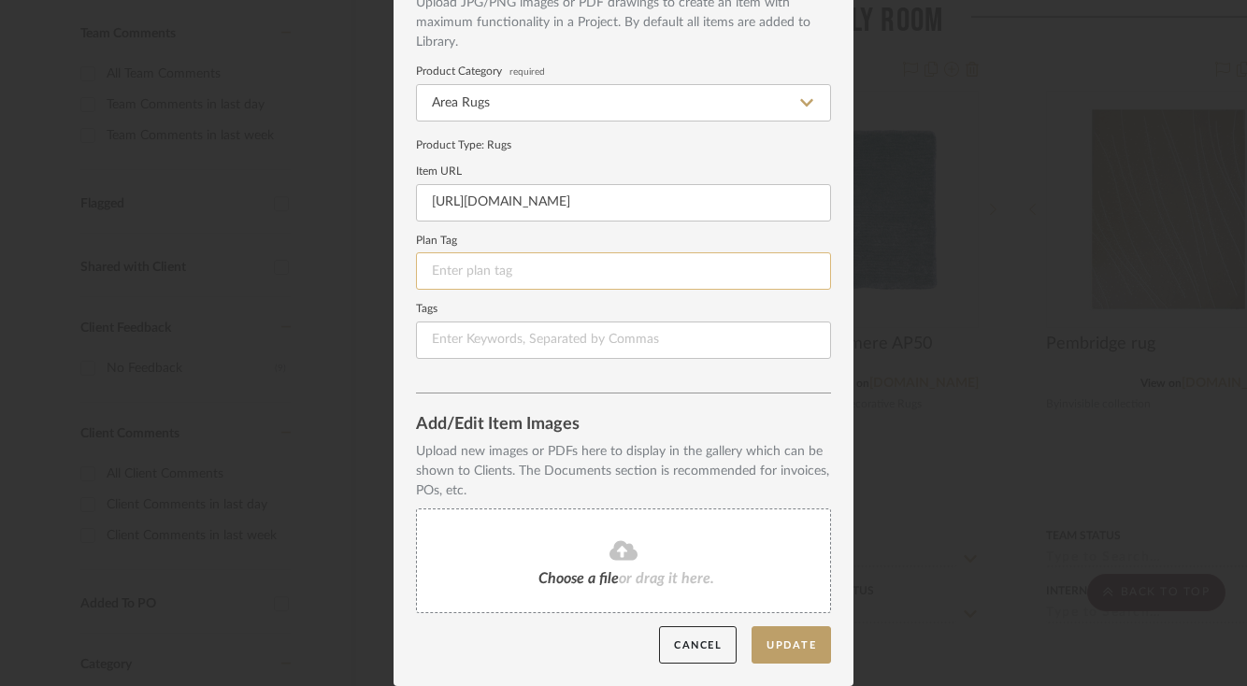
click at [538, 269] on input at bounding box center [623, 270] width 415 height 37
click at [521, 355] on input at bounding box center [623, 340] width 415 height 37
click at [633, 600] on div "Choose a file or drag it here." at bounding box center [623, 561] width 415 height 105
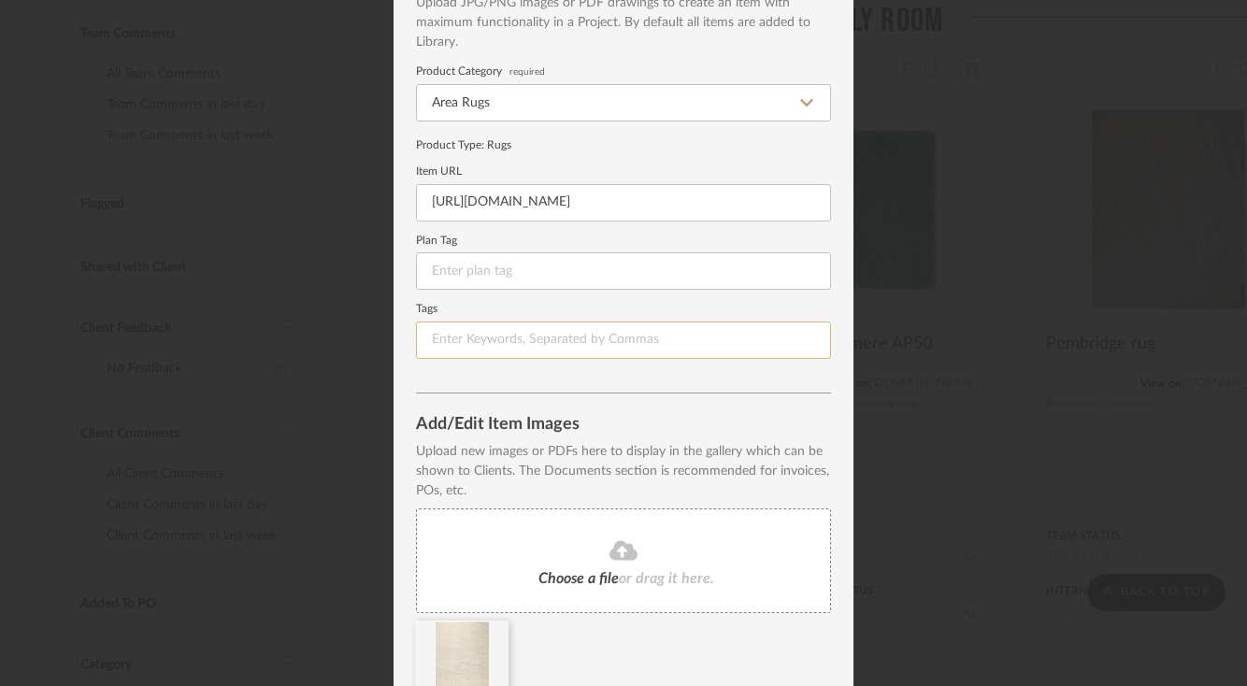
scroll to position [205, 0]
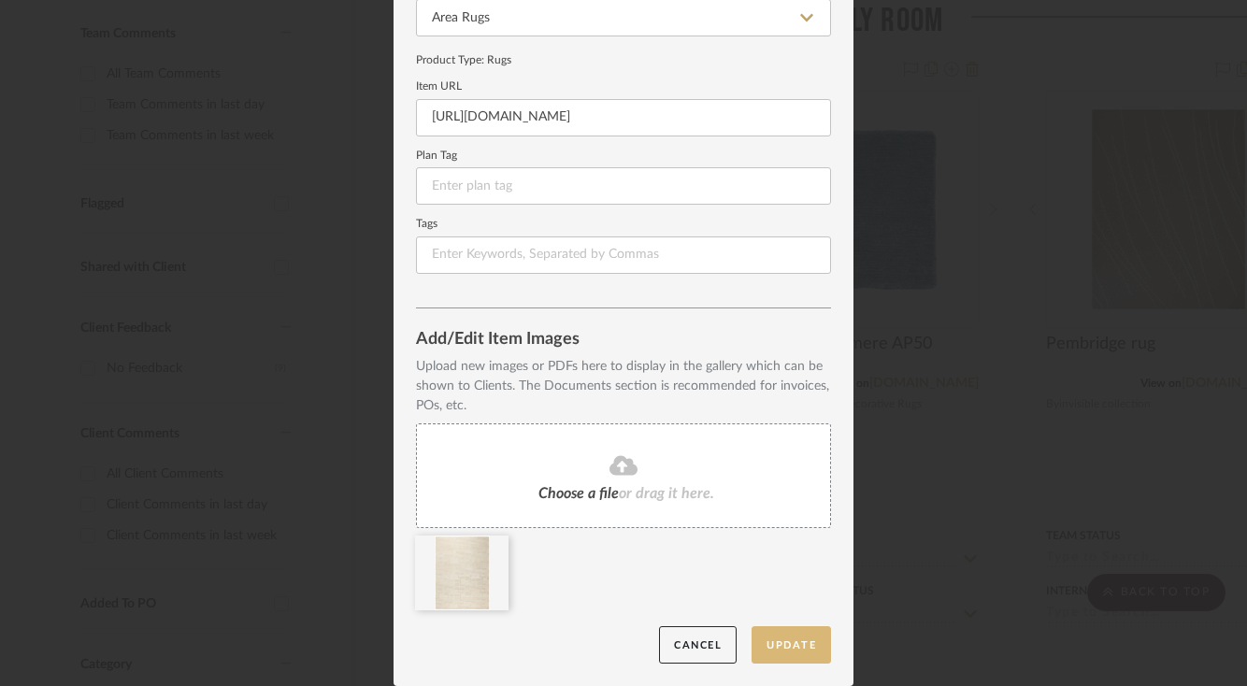
click at [795, 631] on button "Update" at bounding box center [791, 645] width 79 height 38
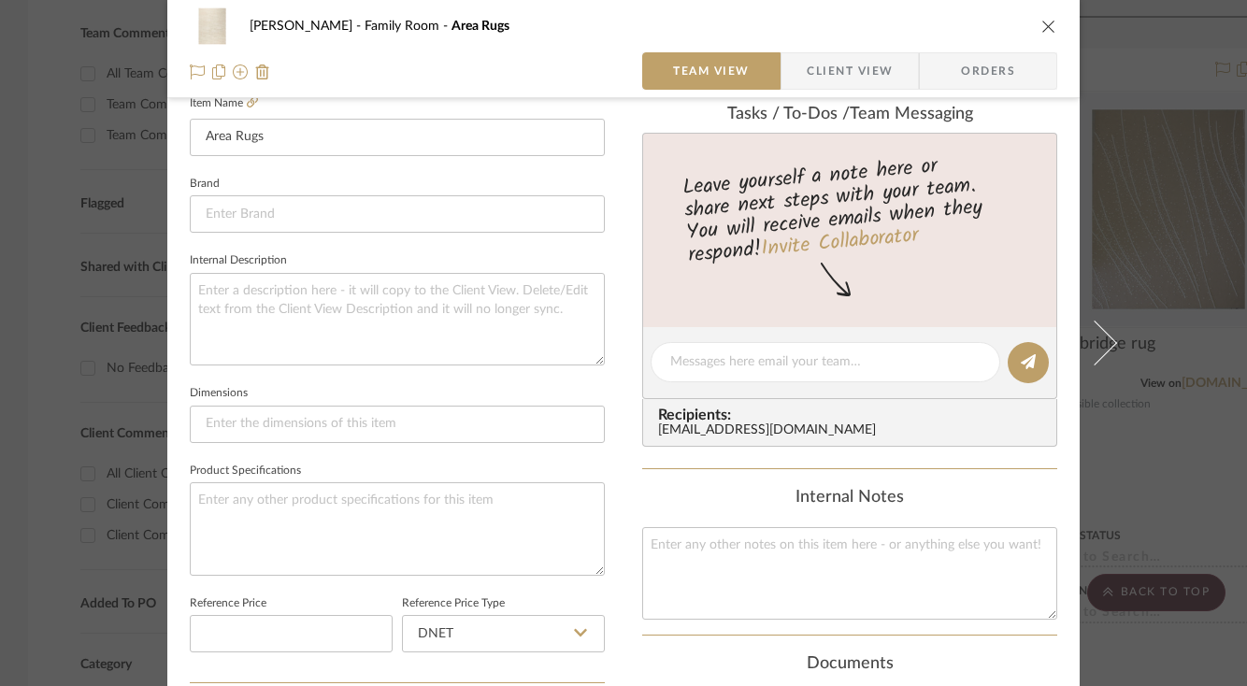
scroll to position [529, 0]
click at [487, 230] on sr-form-field "Brand" at bounding box center [397, 209] width 415 height 78
click at [483, 211] on input at bounding box center [397, 212] width 415 height 37
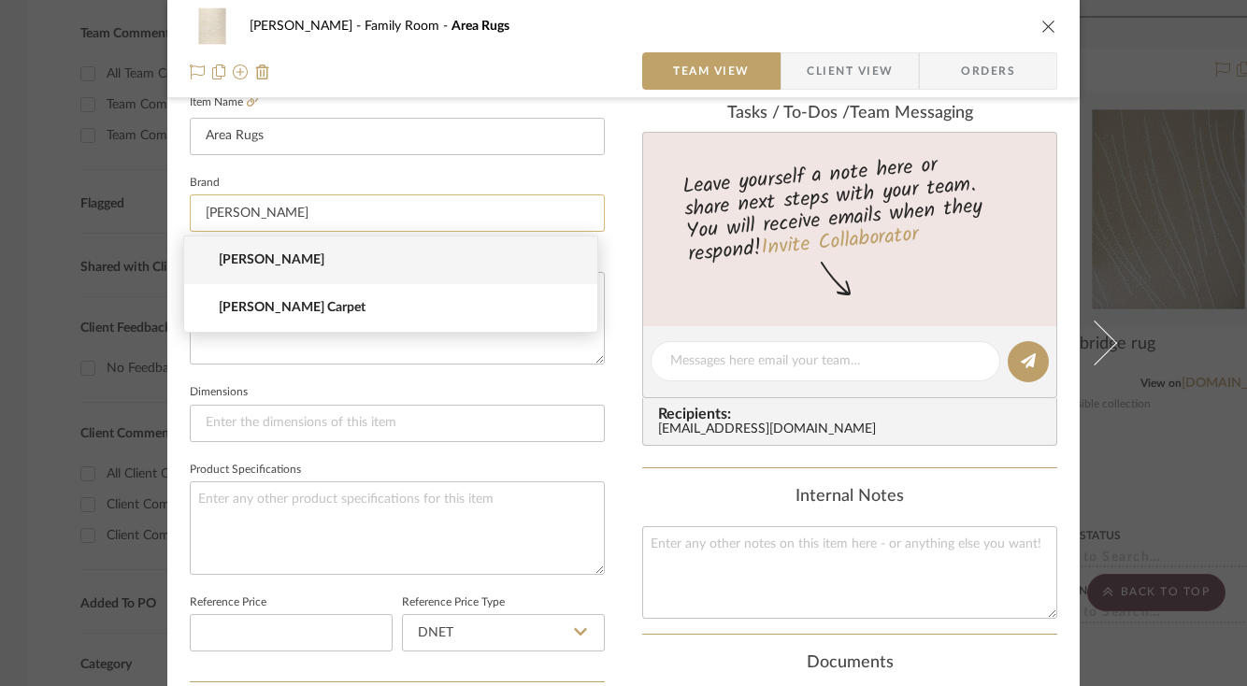
type input "[PERSON_NAME]"
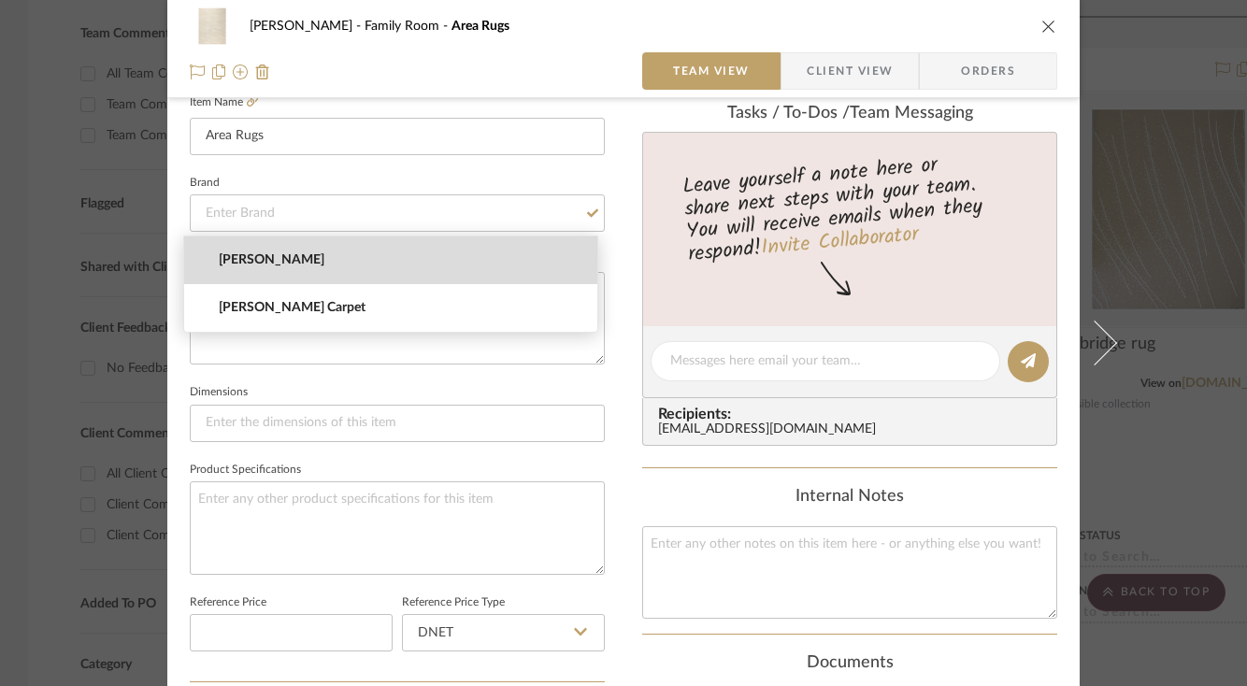
click at [303, 260] on span "[PERSON_NAME]" at bounding box center [398, 260] width 359 height 16
type input "[PERSON_NAME]"
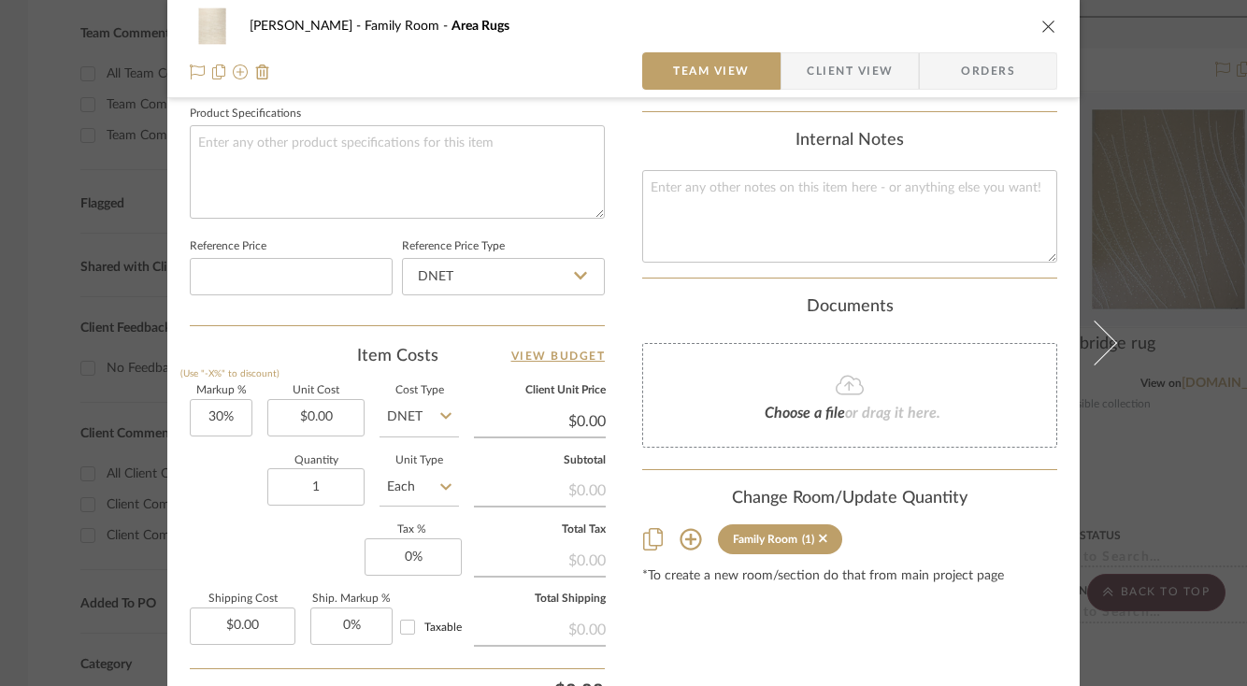
scroll to position [902, 0]
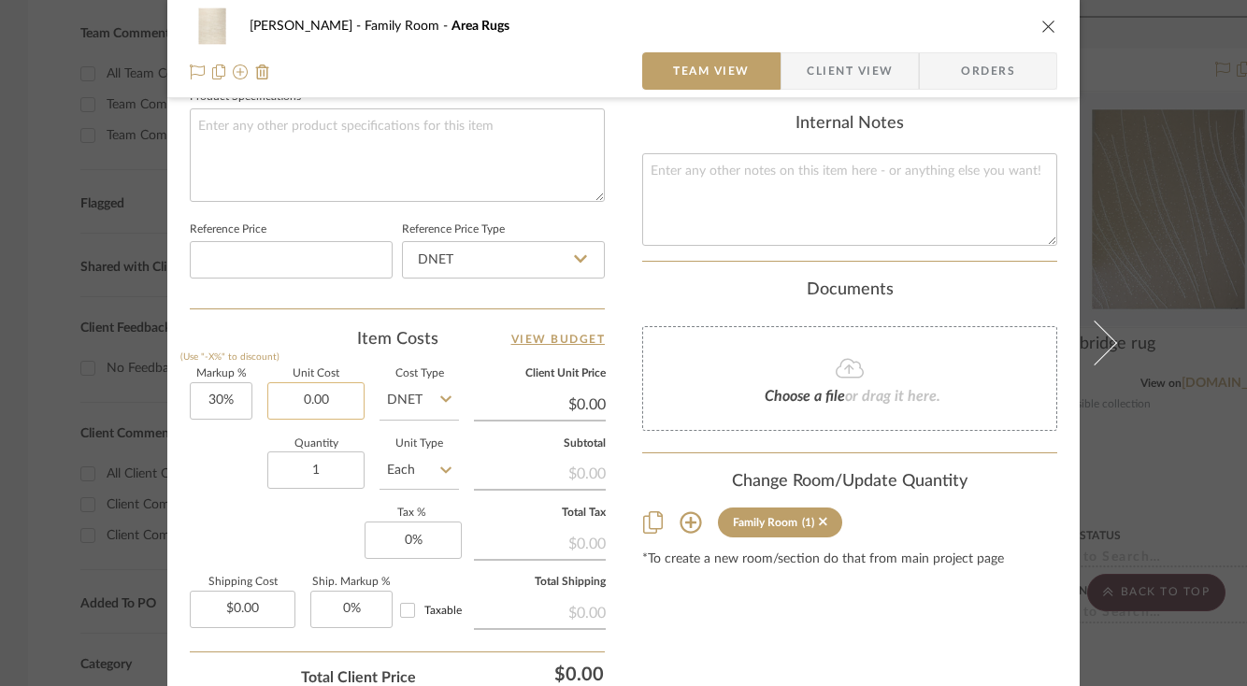
click at [329, 403] on input "0.00" at bounding box center [315, 400] width 97 height 37
type input "$10,175.00"
click at [245, 516] on div "Markup % (Use "-X%" to discount) 30% Unit Cost $10,175.00 Cost Type DNET Client…" at bounding box center [397, 505] width 415 height 273
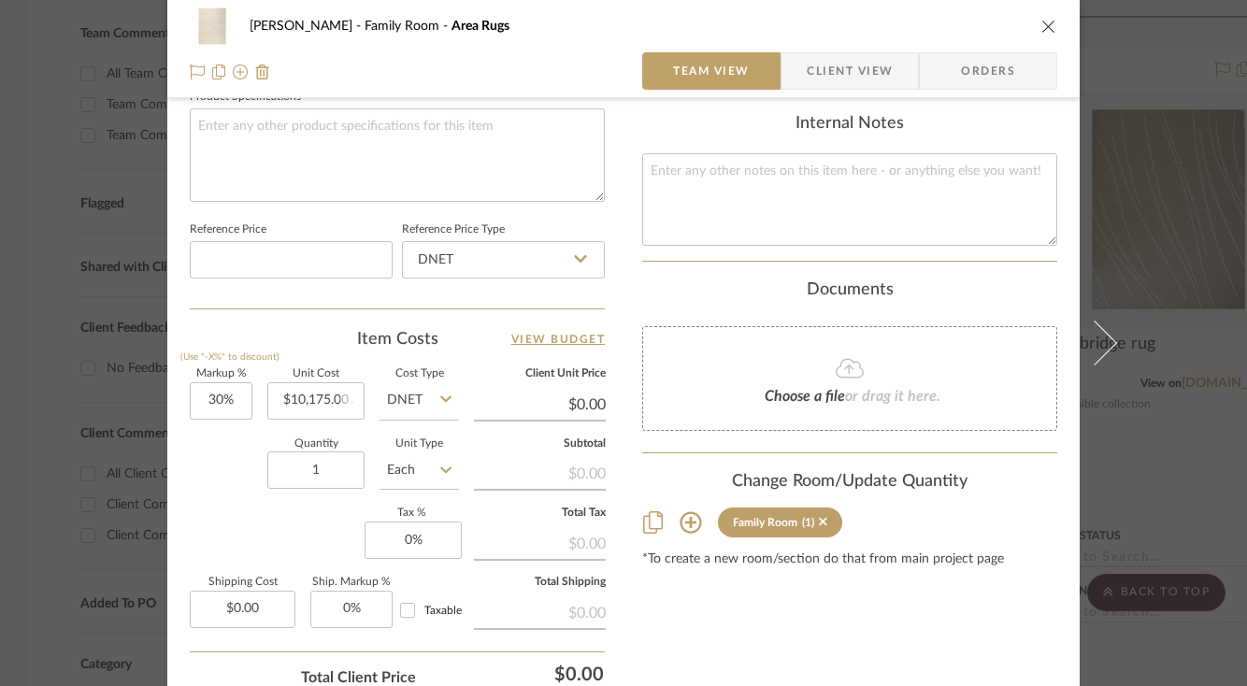
type input "$13,227.50"
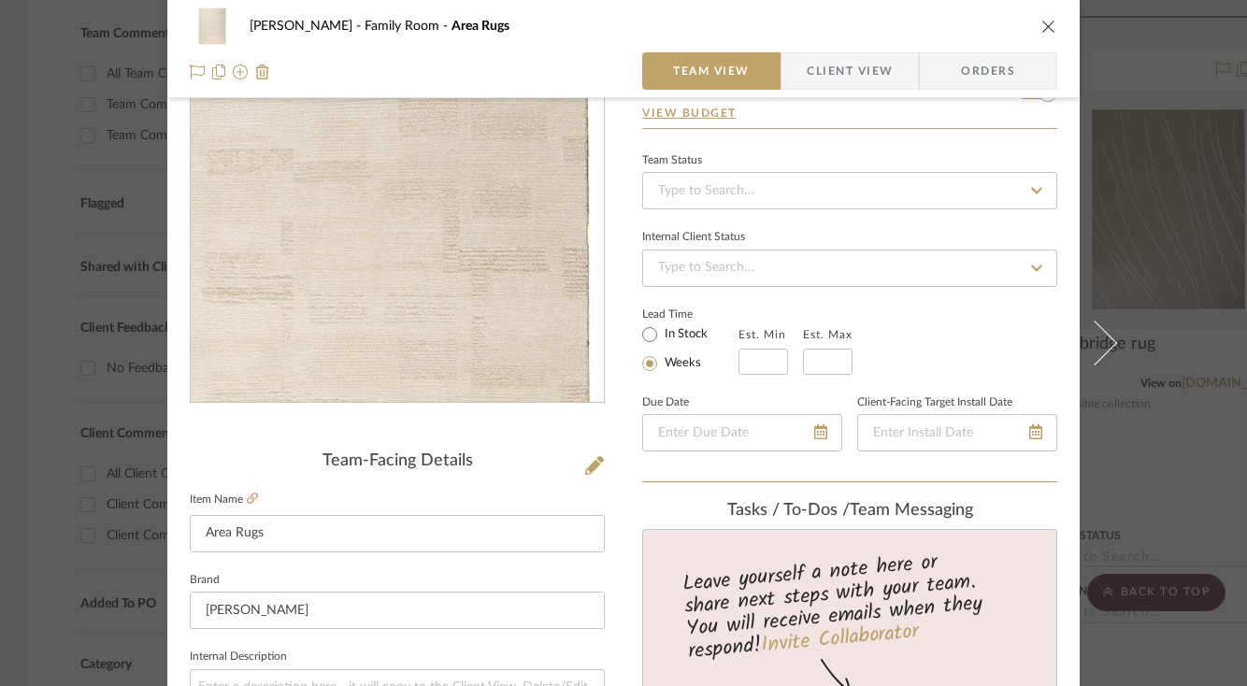
scroll to position [0, 0]
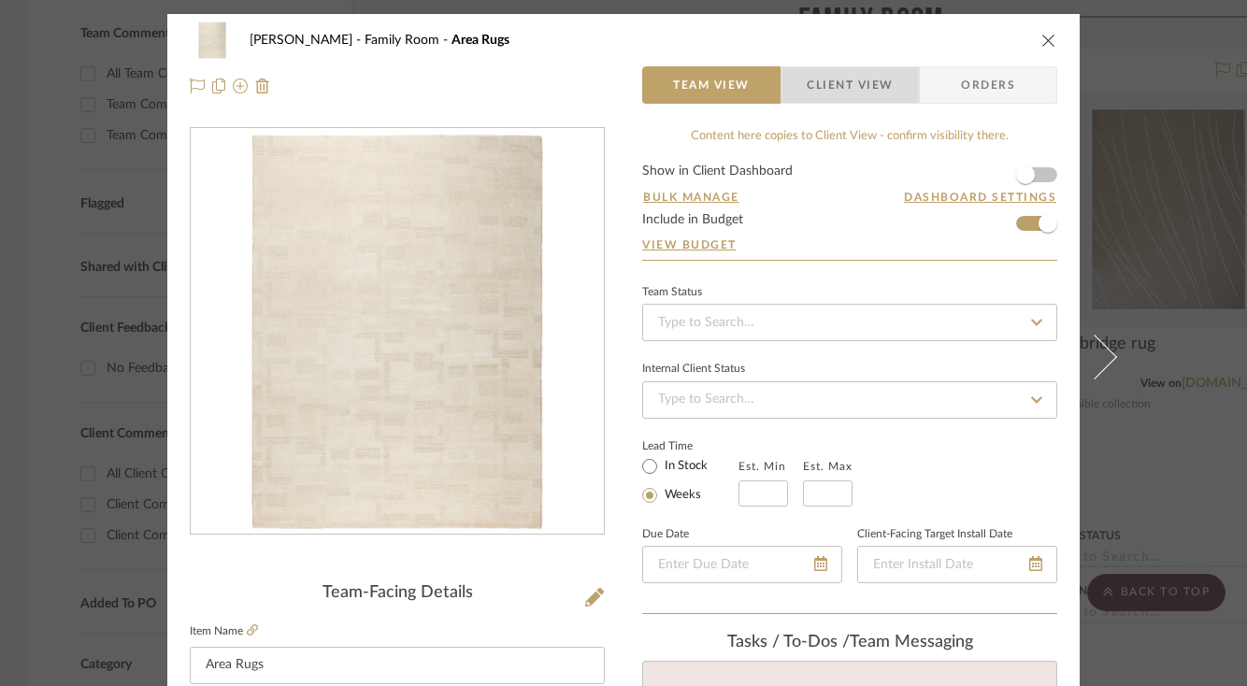
click at [891, 89] on span "Client View" at bounding box center [849, 84] width 136 height 37
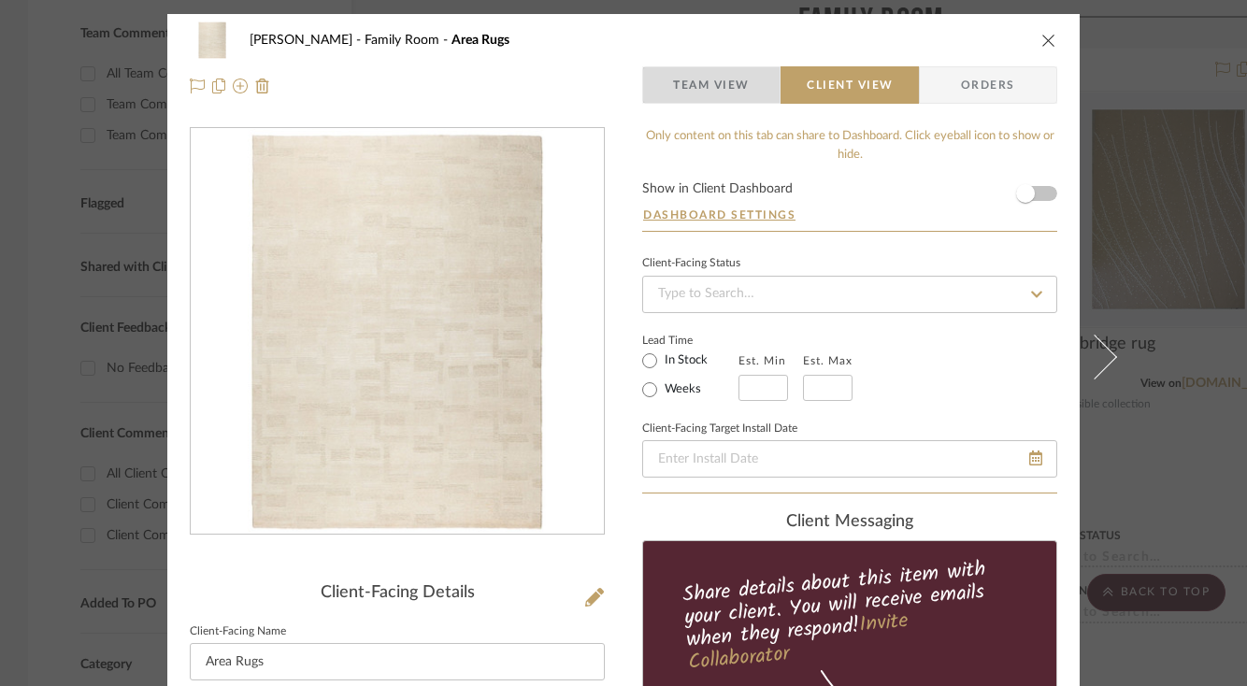
click at [731, 86] on span "Team View" at bounding box center [711, 84] width 77 height 37
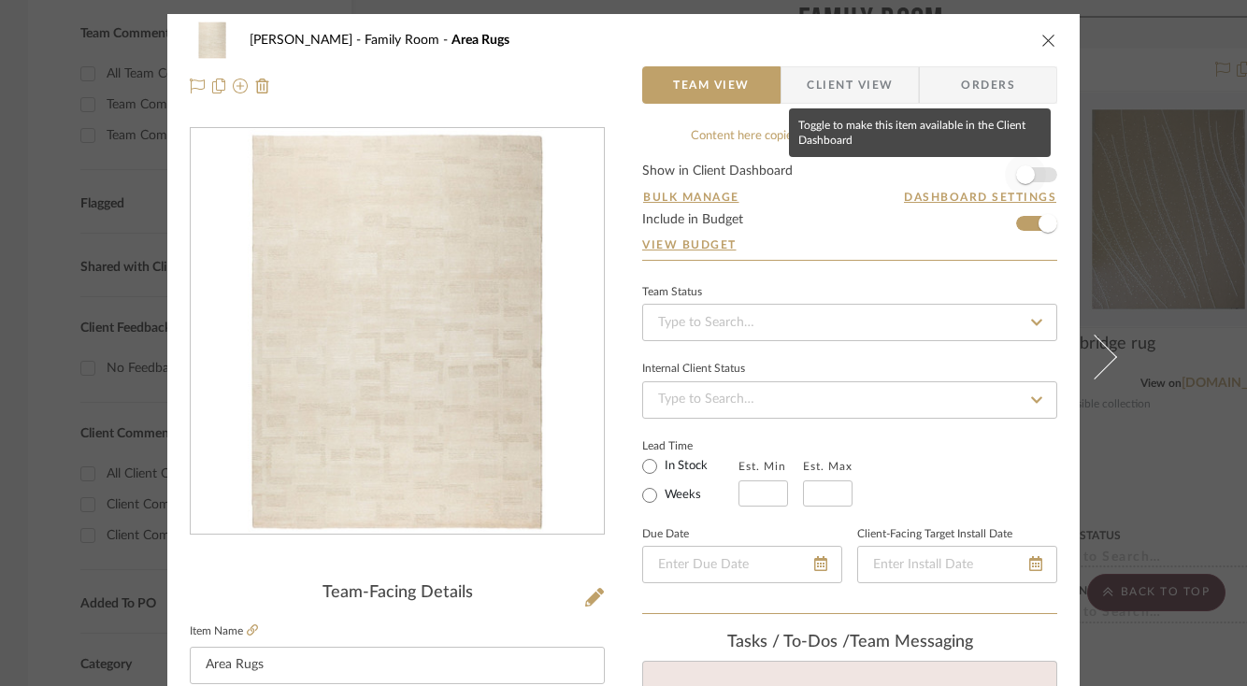
click at [1038, 170] on span "button" at bounding box center [1025, 174] width 41 height 41
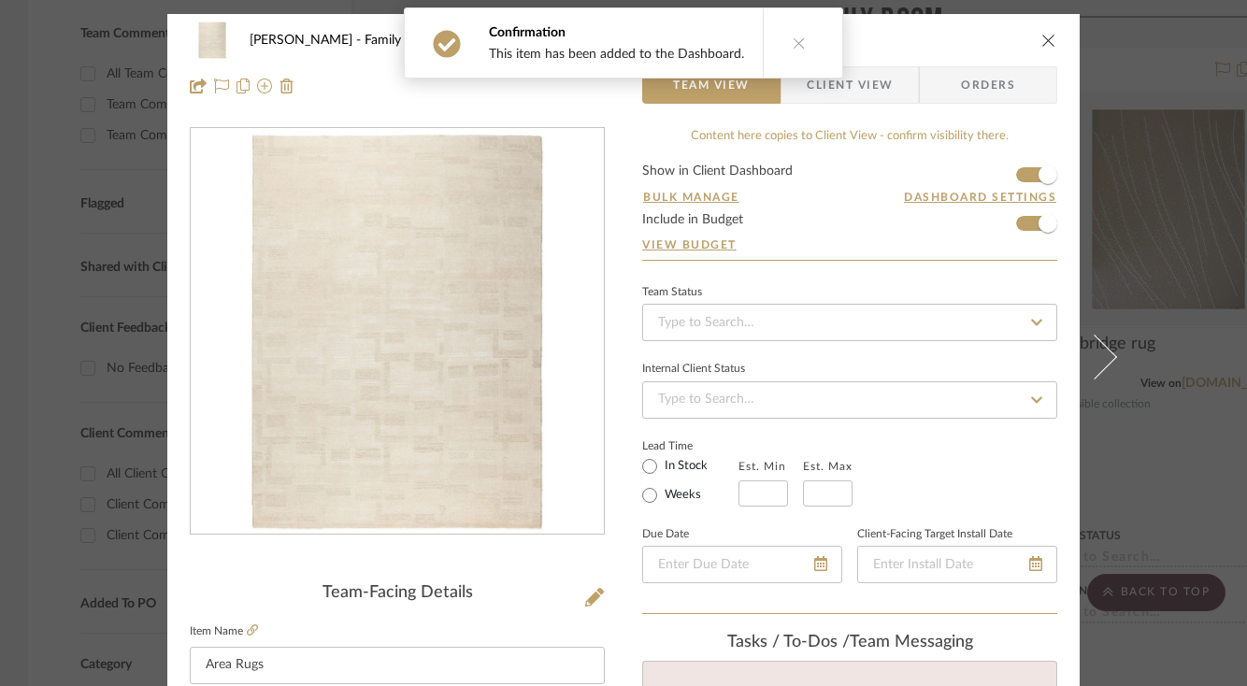
click at [1041, 33] on icon "close" at bounding box center [1048, 40] width 15 height 15
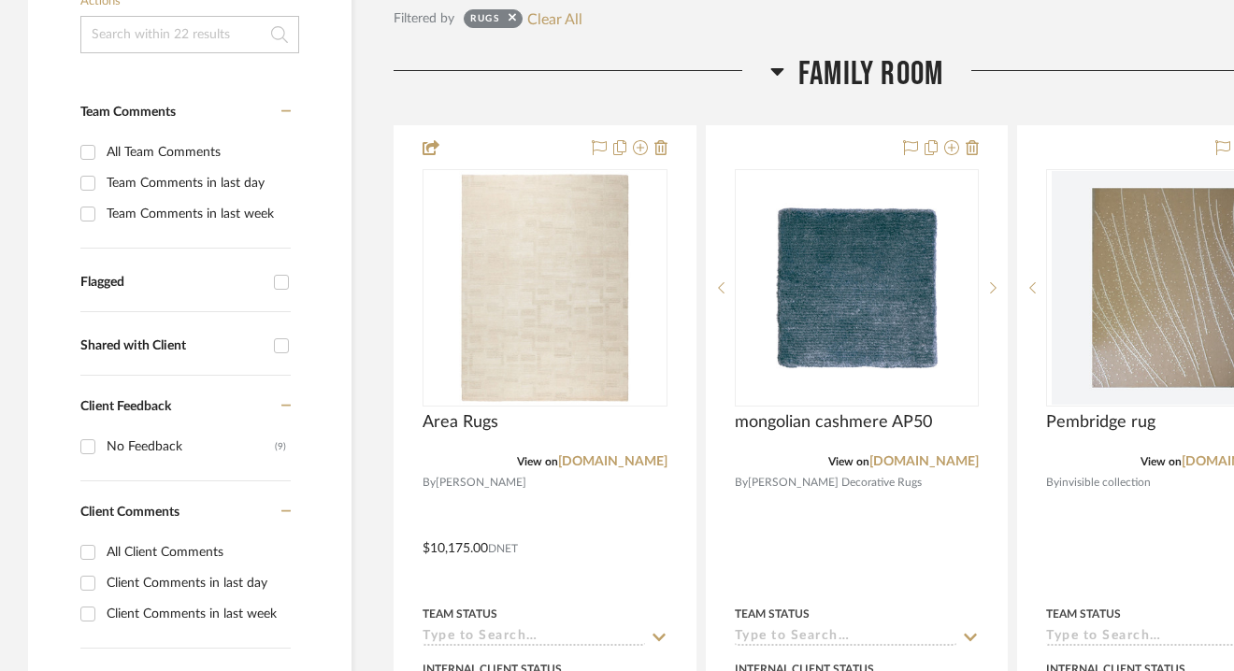
scroll to position [418, 0]
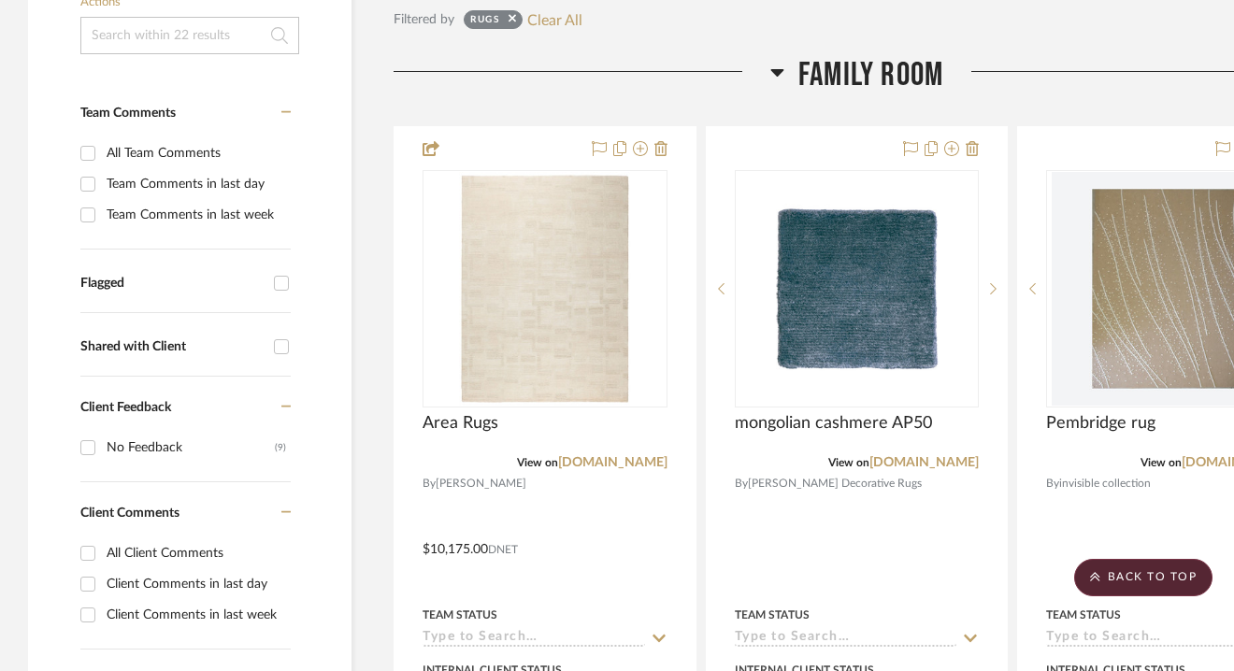
click at [774, 75] on icon at bounding box center [777, 72] width 14 height 22
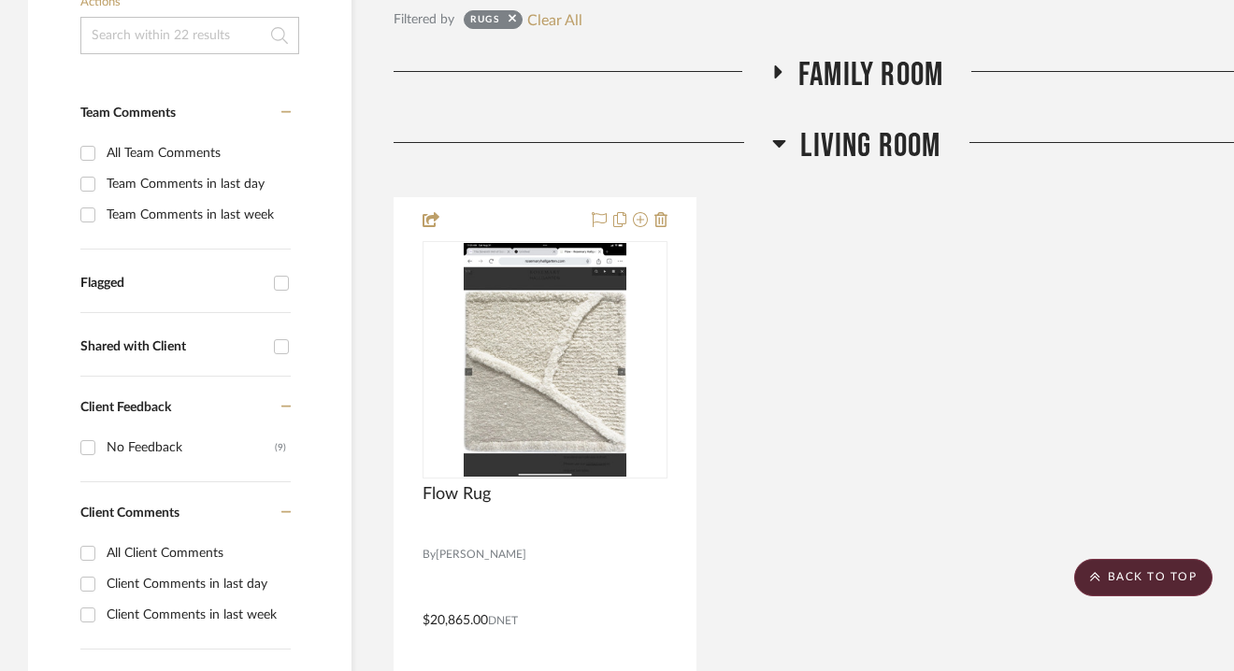
click at [776, 75] on icon at bounding box center [777, 71] width 7 height 13
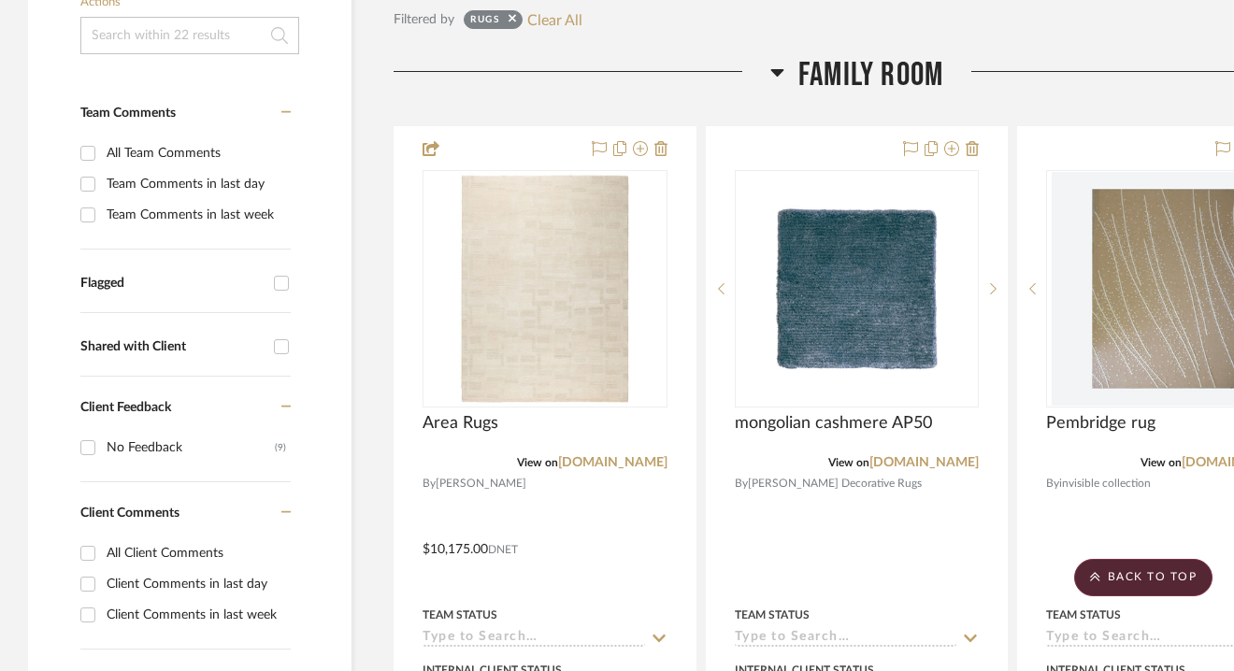
click at [841, 78] on span "Family Room" at bounding box center [870, 75] width 145 height 40
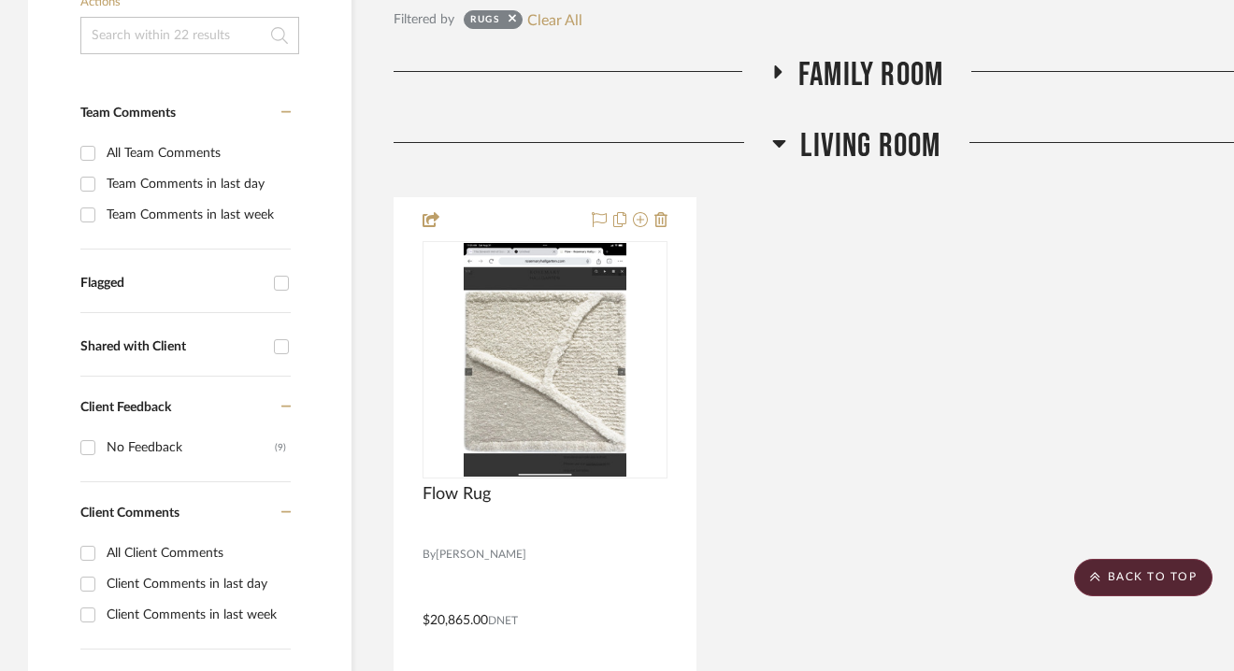
click at [841, 78] on span "Family Room" at bounding box center [870, 75] width 145 height 40
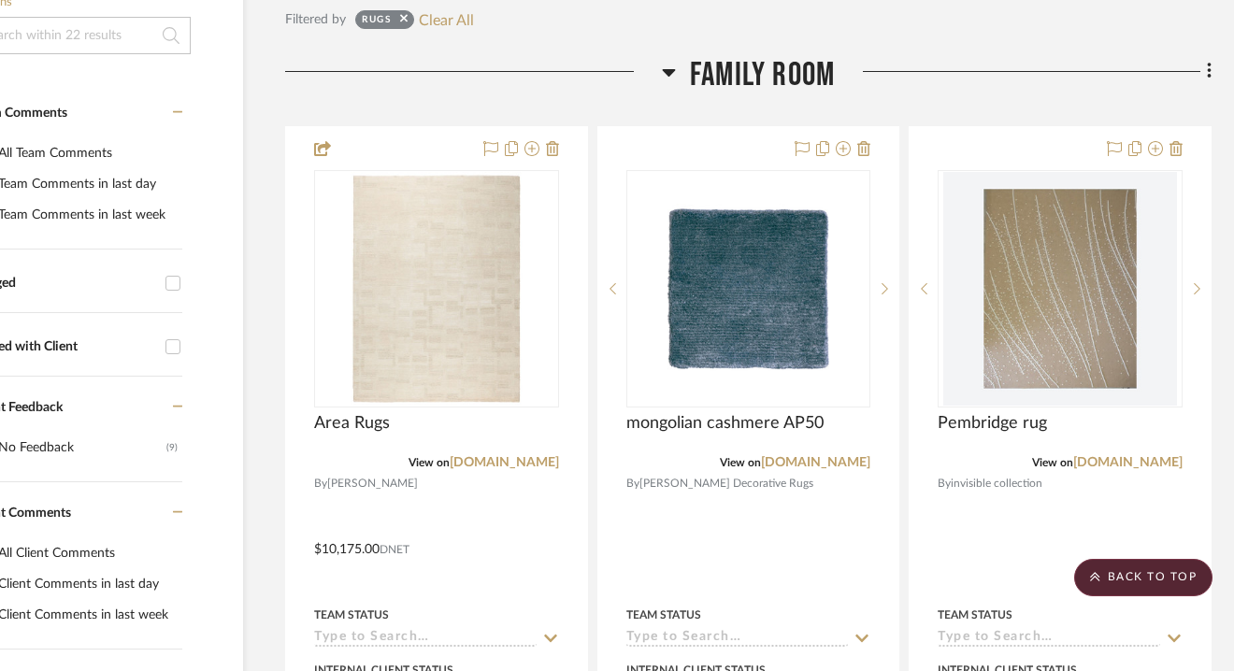
scroll to position [418, 112]
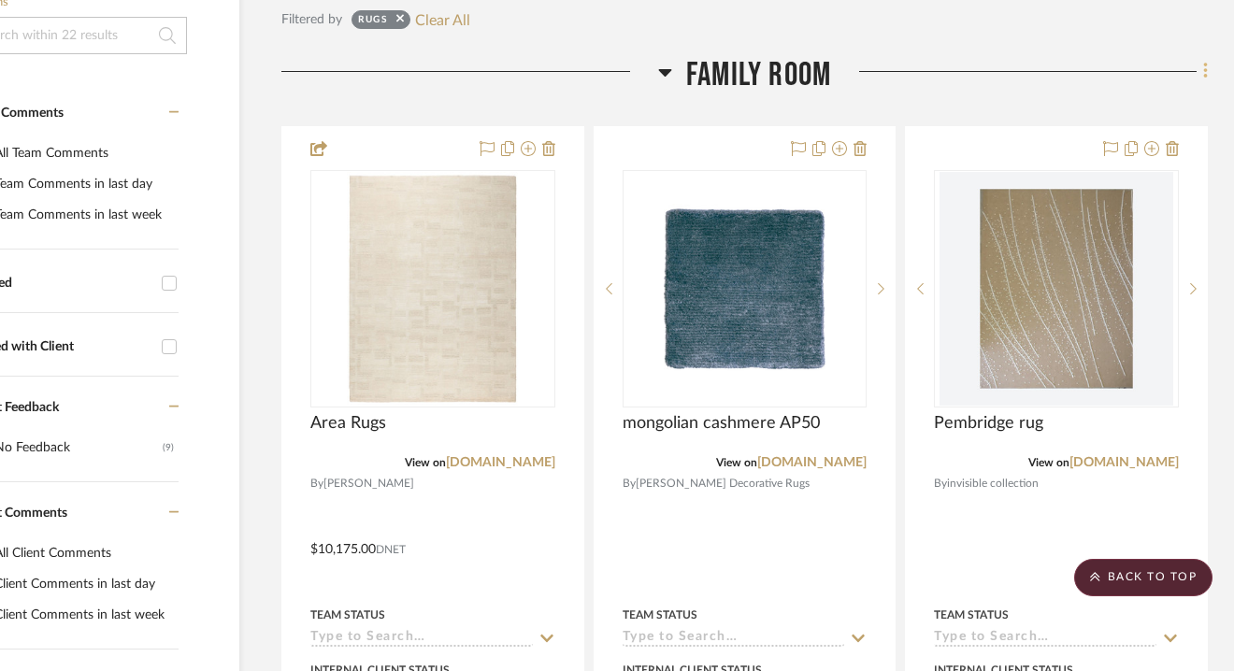
click at [1207, 76] on icon at bounding box center [1206, 71] width 6 height 21
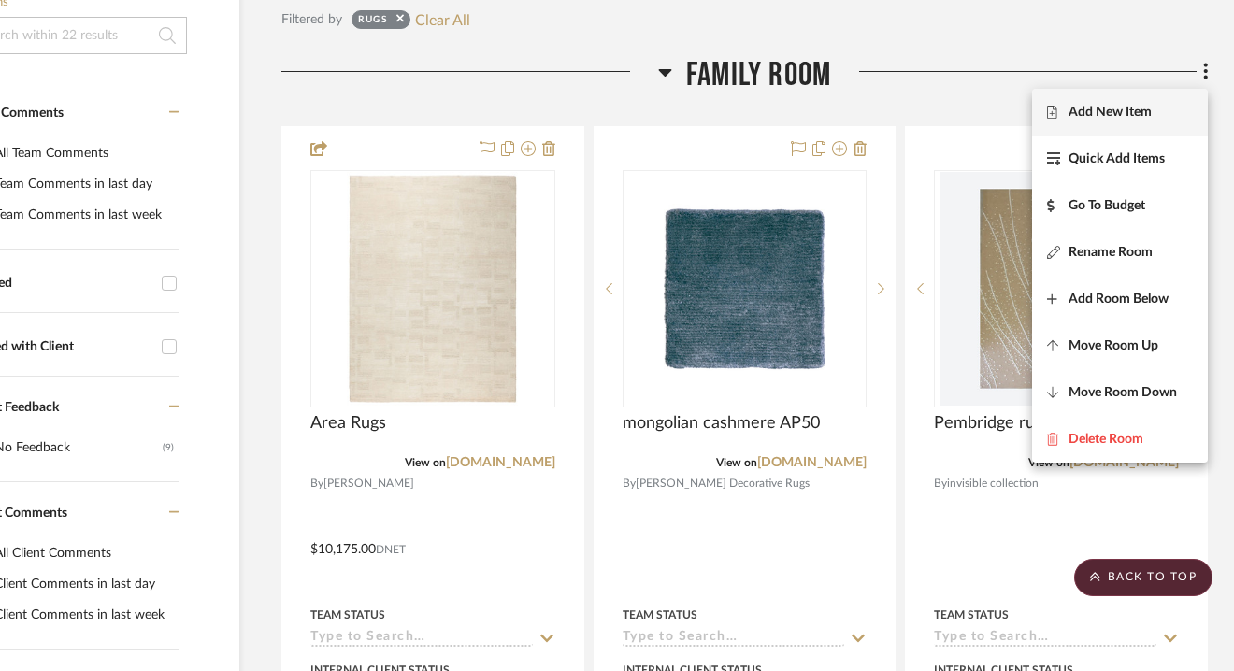
click at [1149, 109] on span "Add New Item" at bounding box center [1109, 112] width 83 height 16
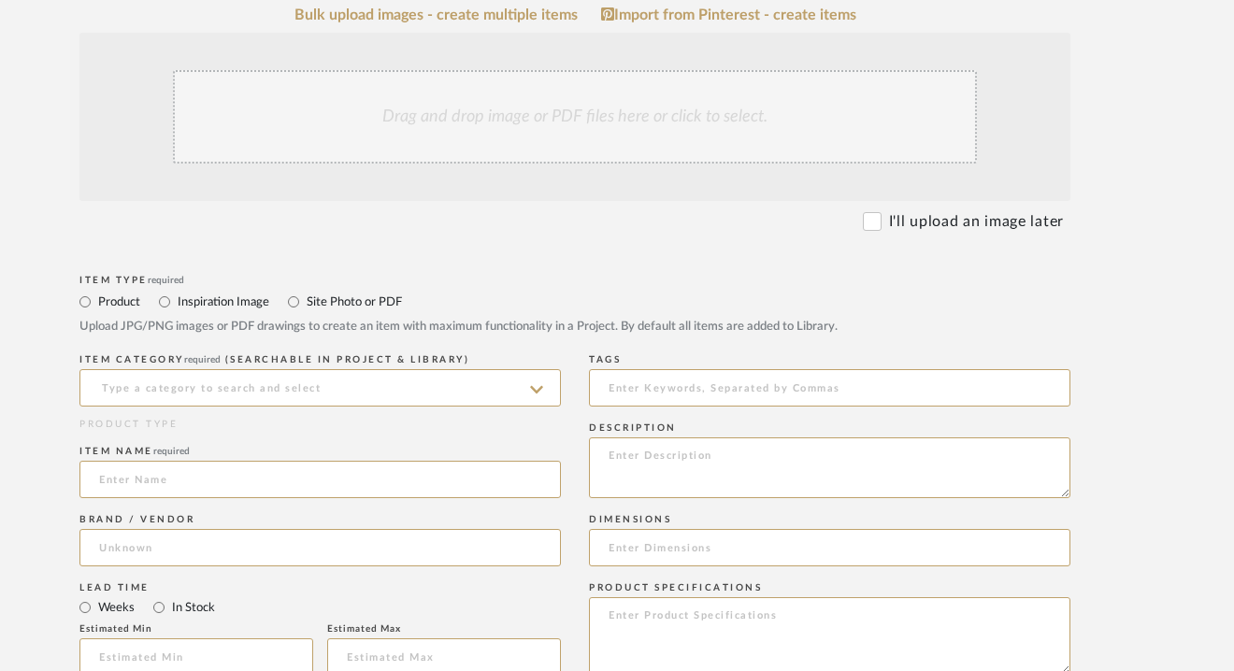
scroll to position [0, 98]
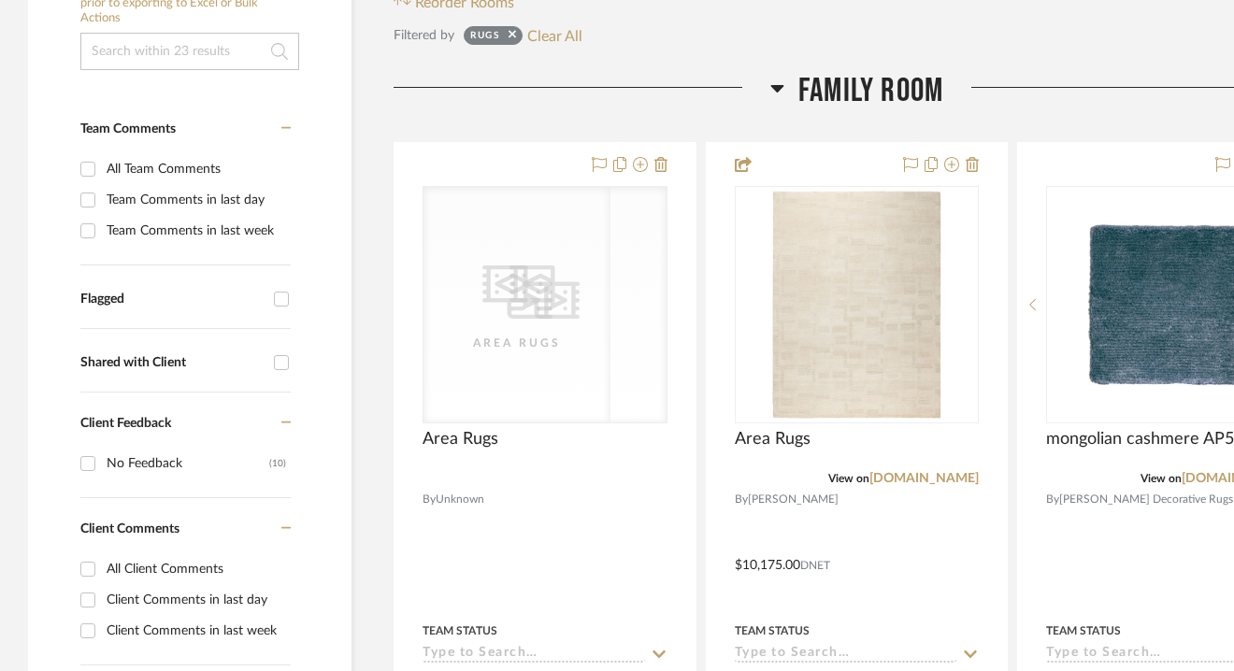
scroll to position [420, 0]
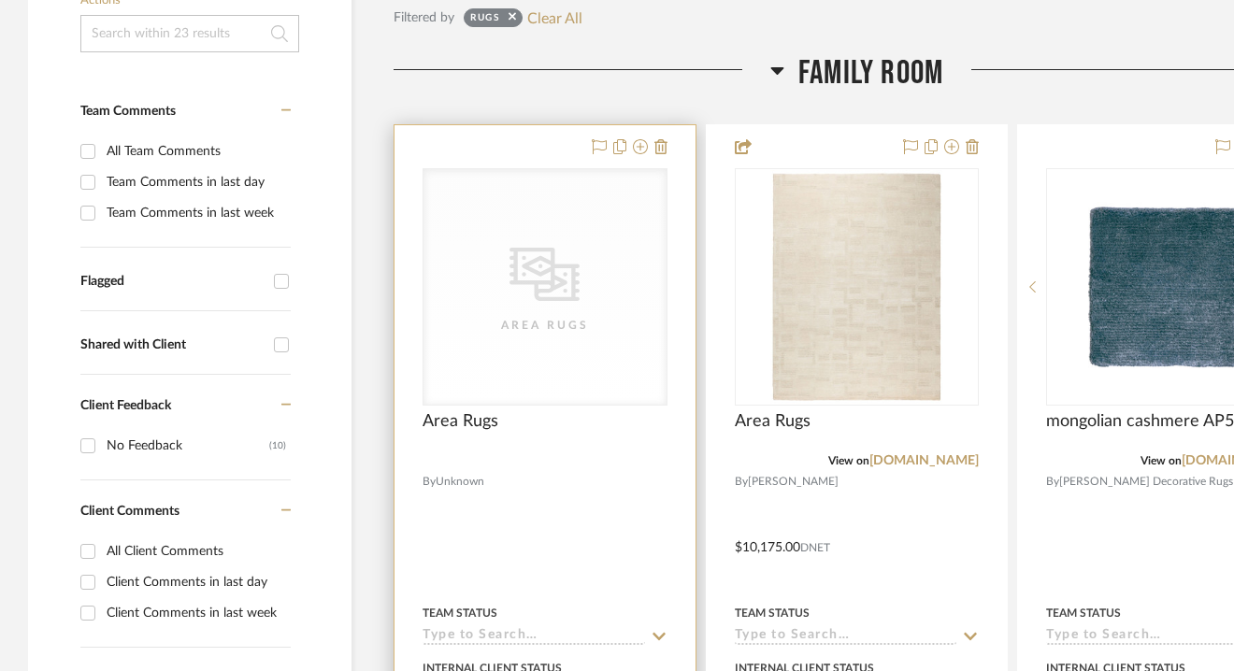
click at [527, 306] on icon "CategoryIconRugs Created with Sketch." at bounding box center [544, 274] width 70 height 70
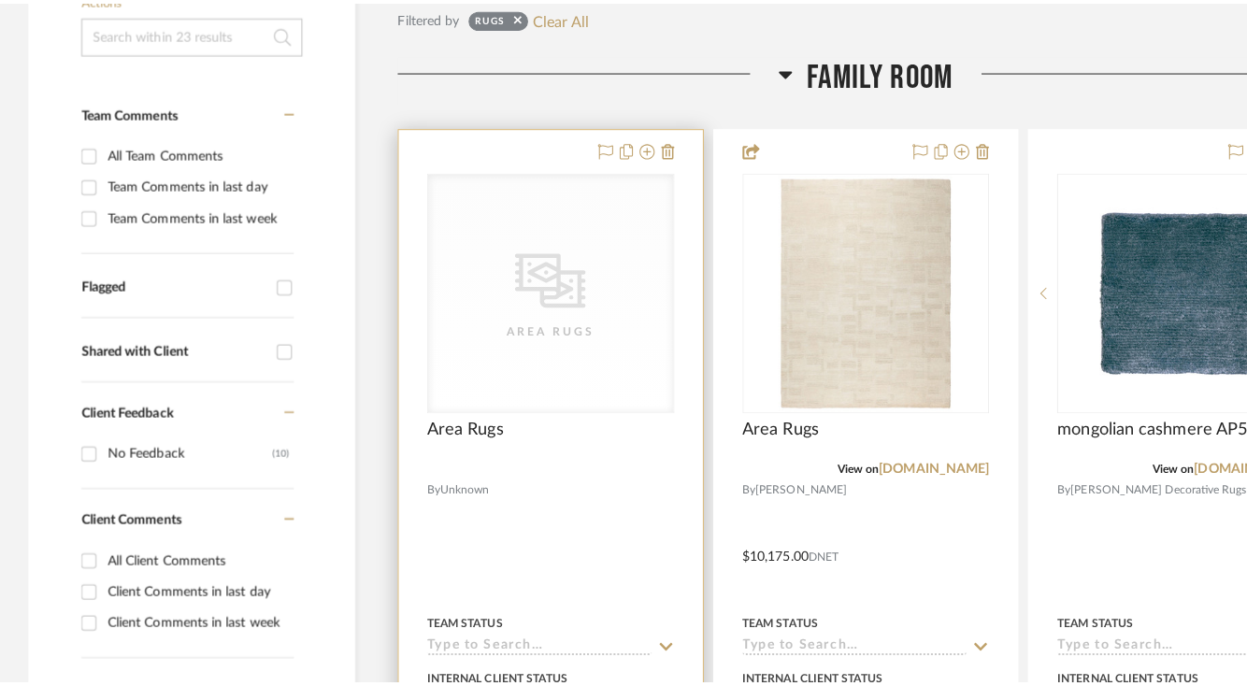
scroll to position [0, 0]
